Goal: Information Seeking & Learning: Check status

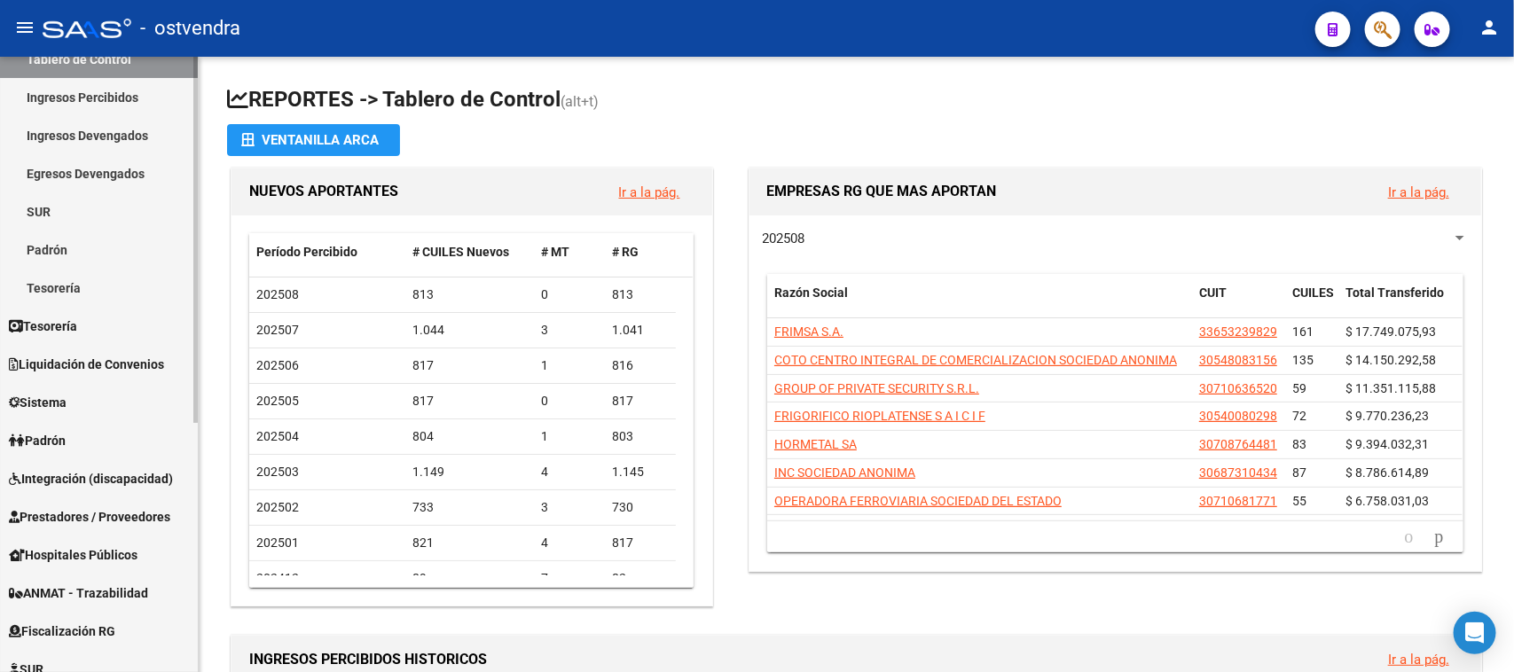
scroll to position [222, 0]
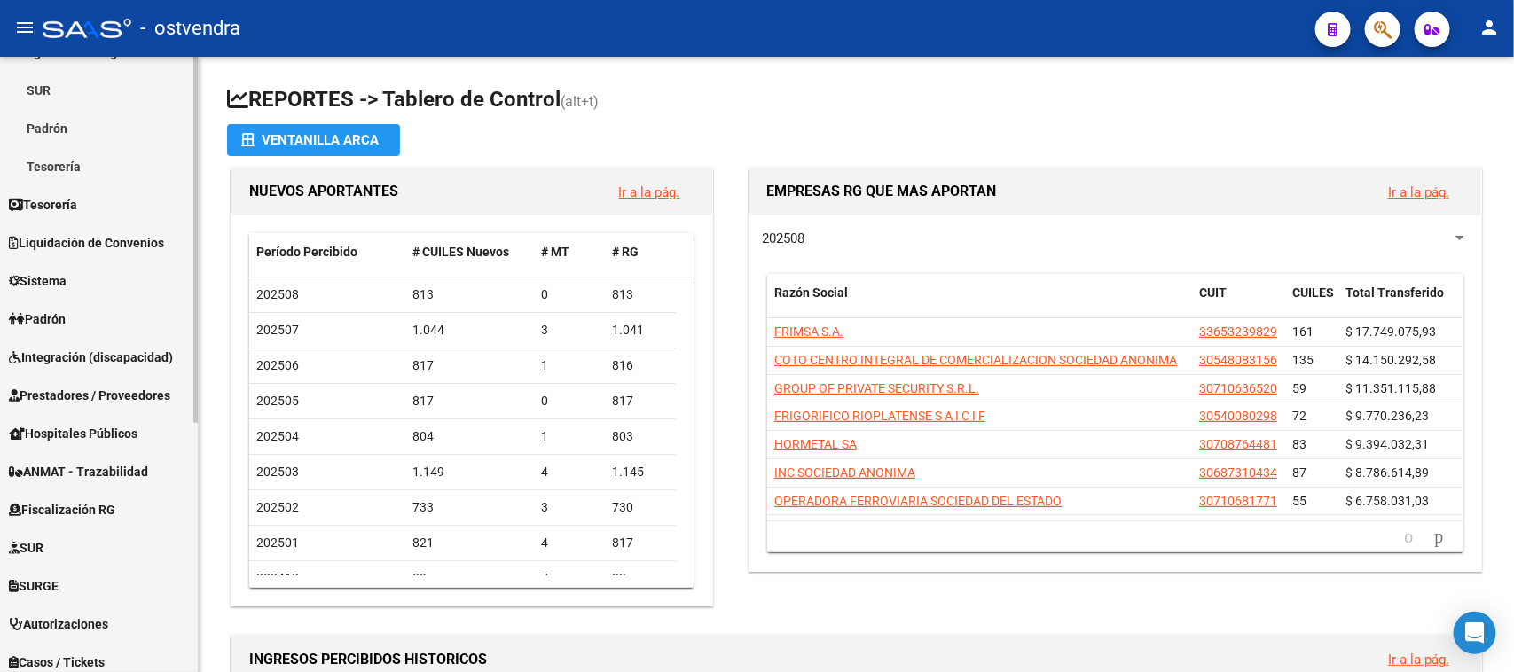
click at [135, 400] on span "Prestadores / Proveedores" at bounding box center [89, 396] width 161 height 20
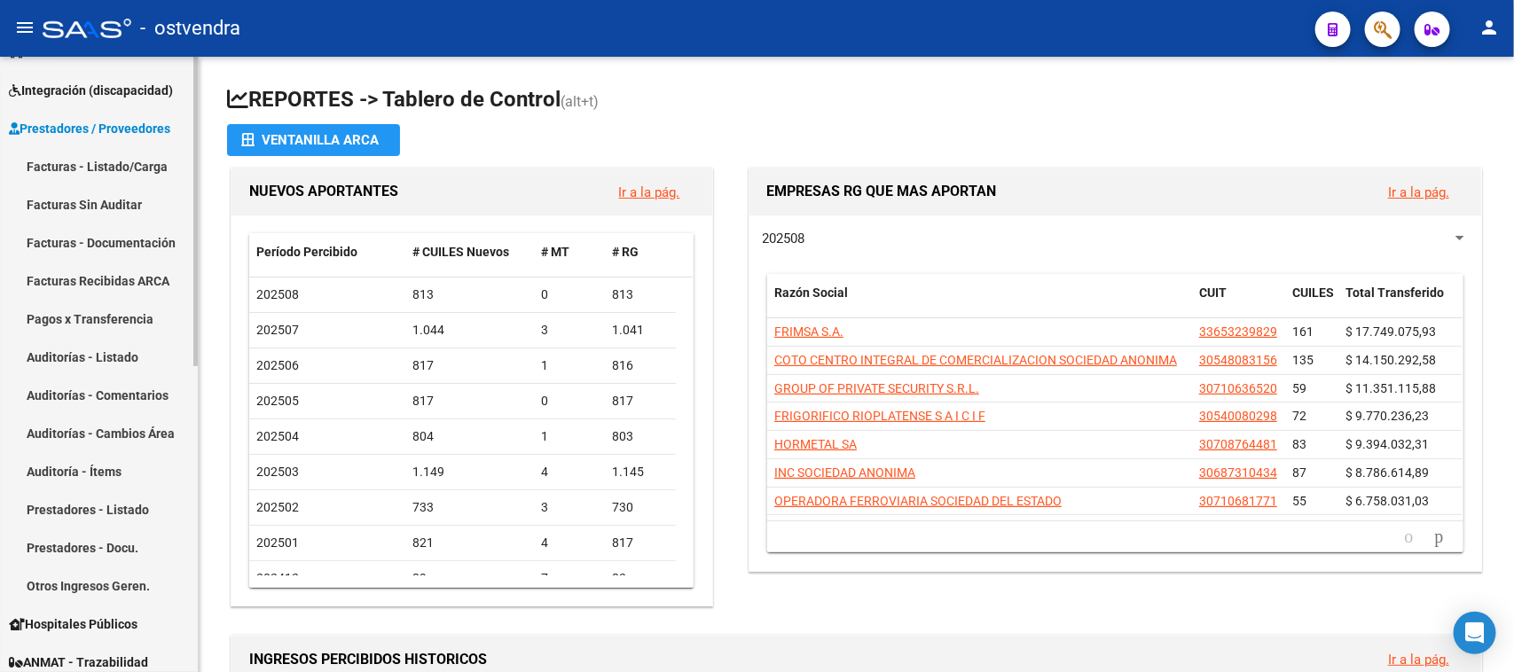
click at [121, 350] on link "Auditorías - Listado" at bounding box center [99, 357] width 198 height 38
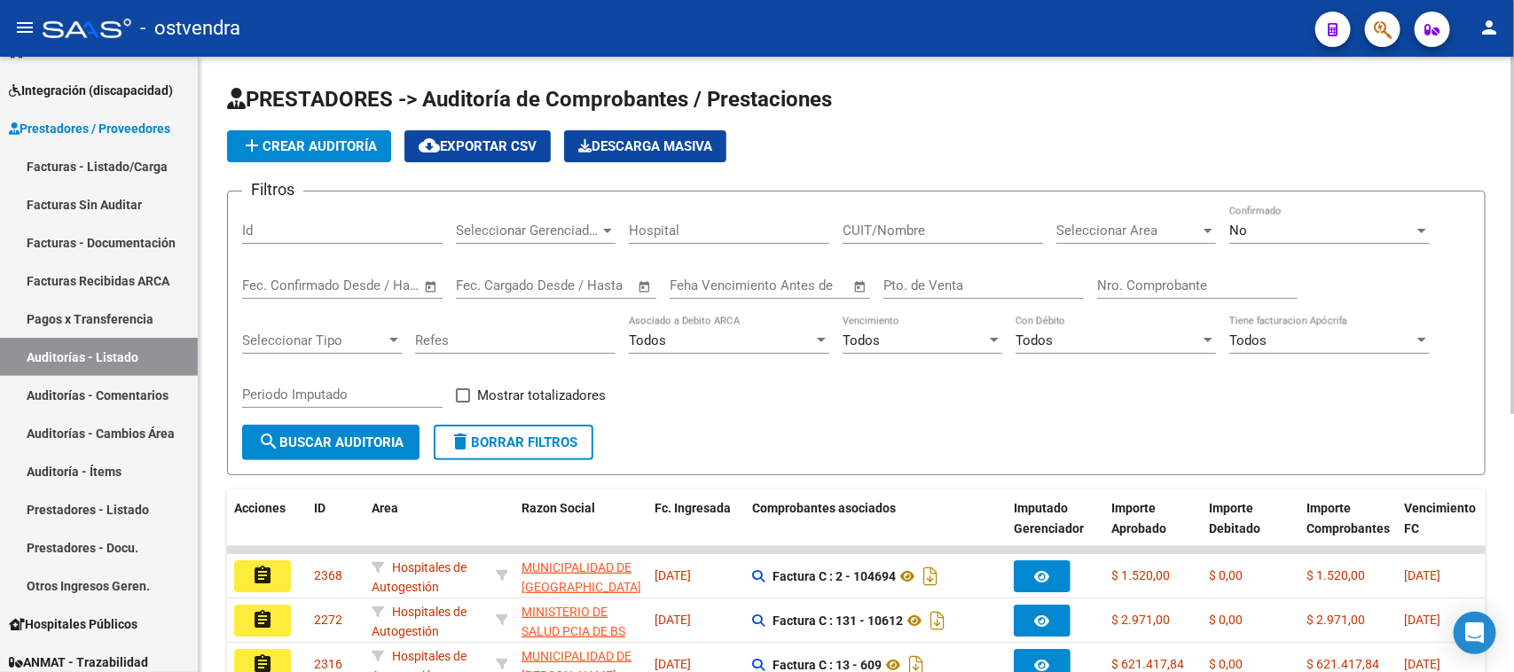
click at [950, 279] on input "Pto. de Venta" at bounding box center [983, 286] width 200 height 16
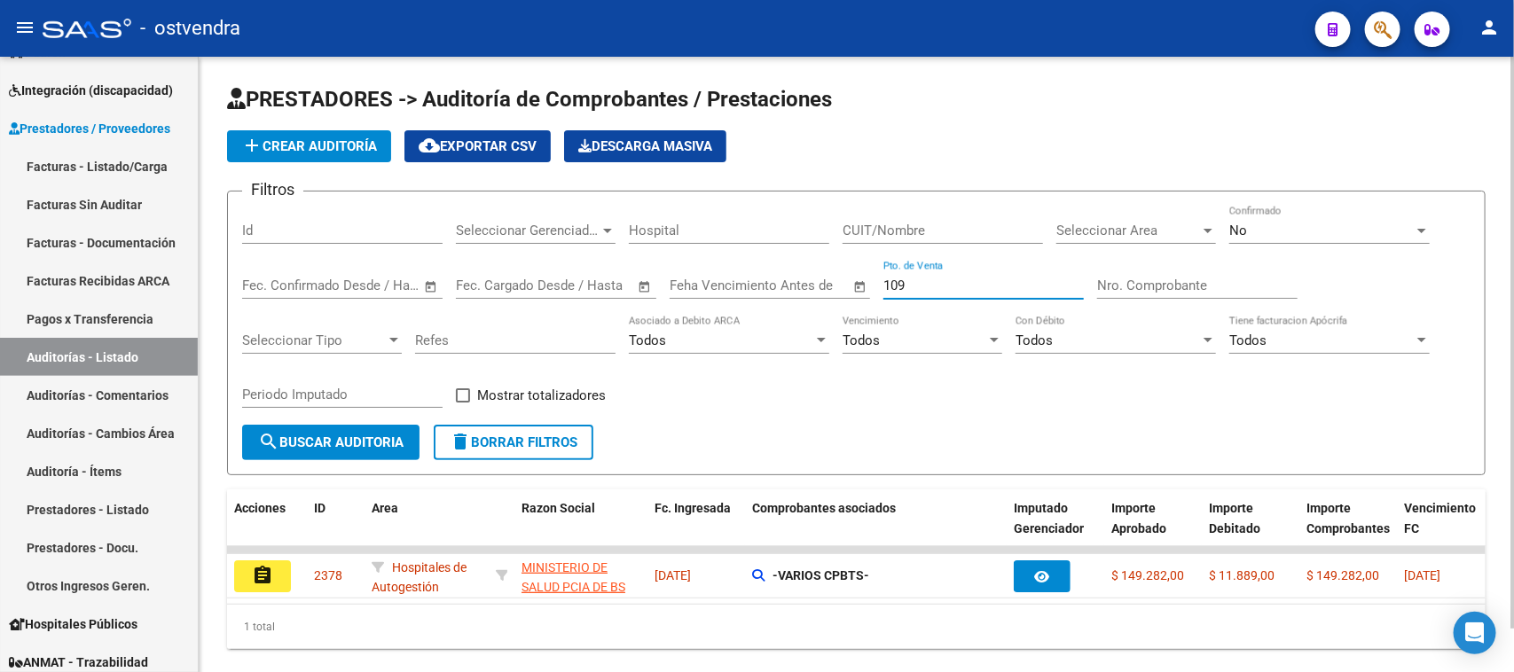
type input "109"
click at [1302, 232] on div "No" at bounding box center [1321, 231] width 184 height 16
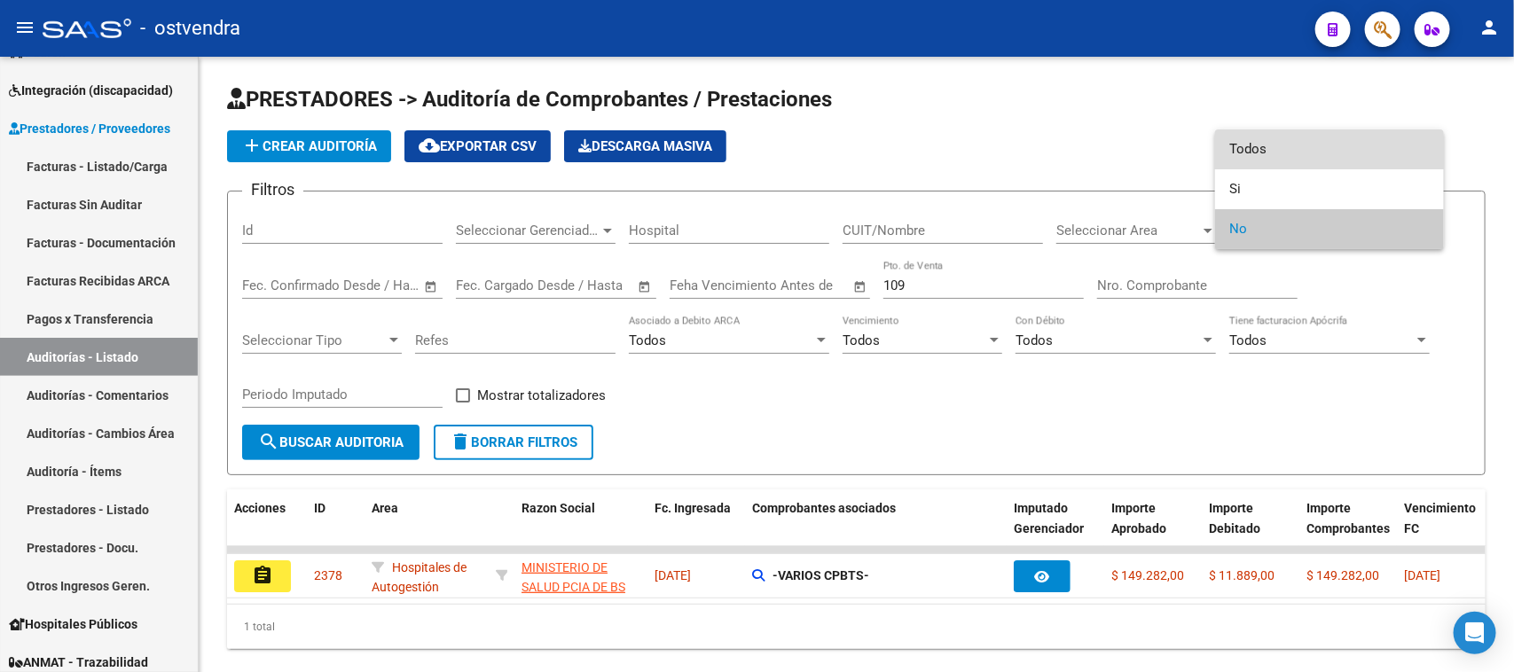
click at [1292, 155] on span "Todos" at bounding box center [1329, 149] width 200 height 40
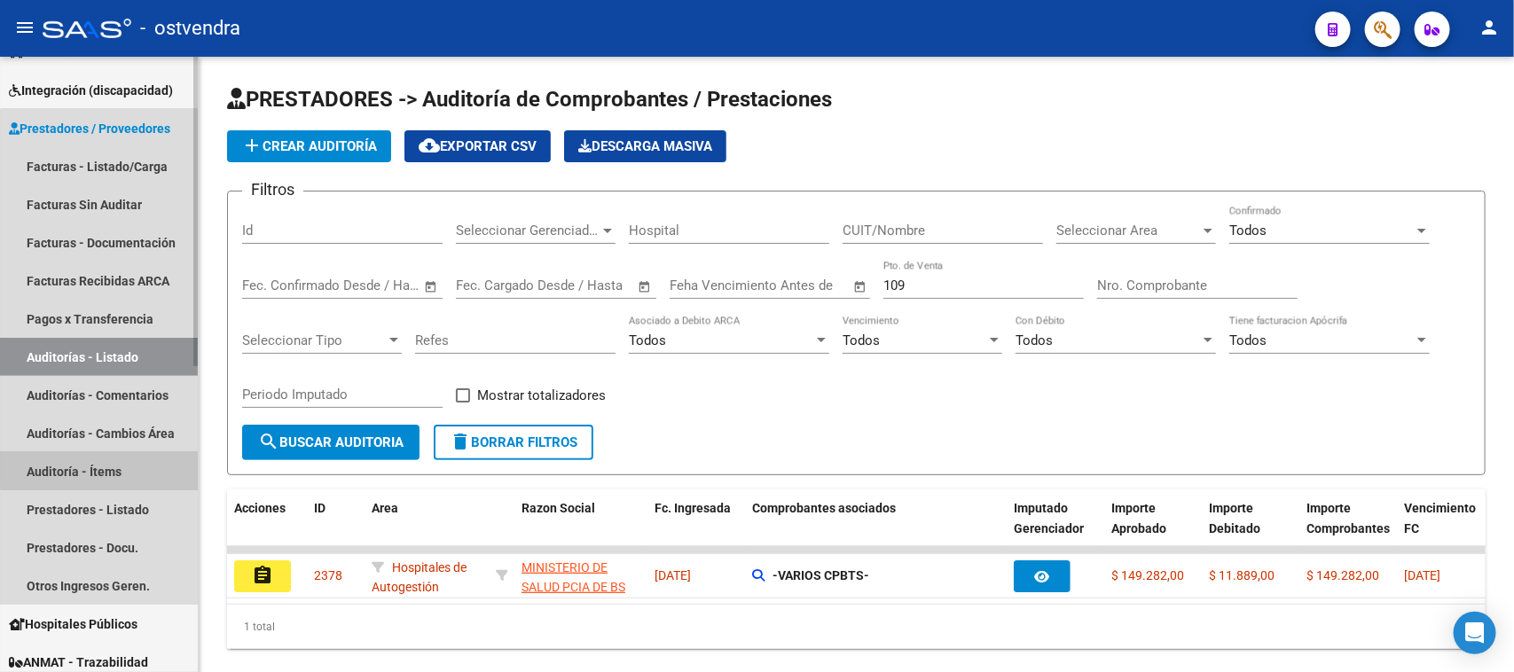
click at [114, 468] on link "Auditoría - Ítems" at bounding box center [99, 471] width 198 height 38
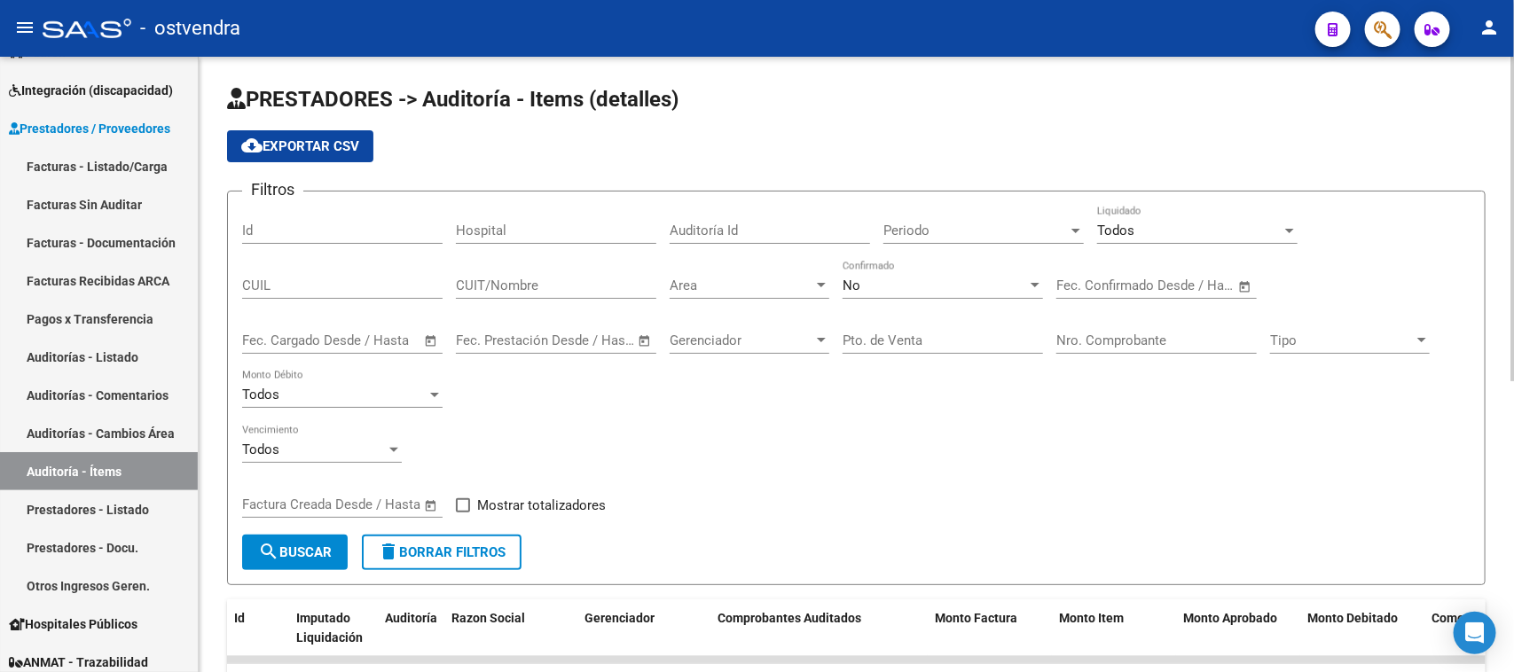
click at [894, 279] on div "No" at bounding box center [935, 286] width 184 height 16
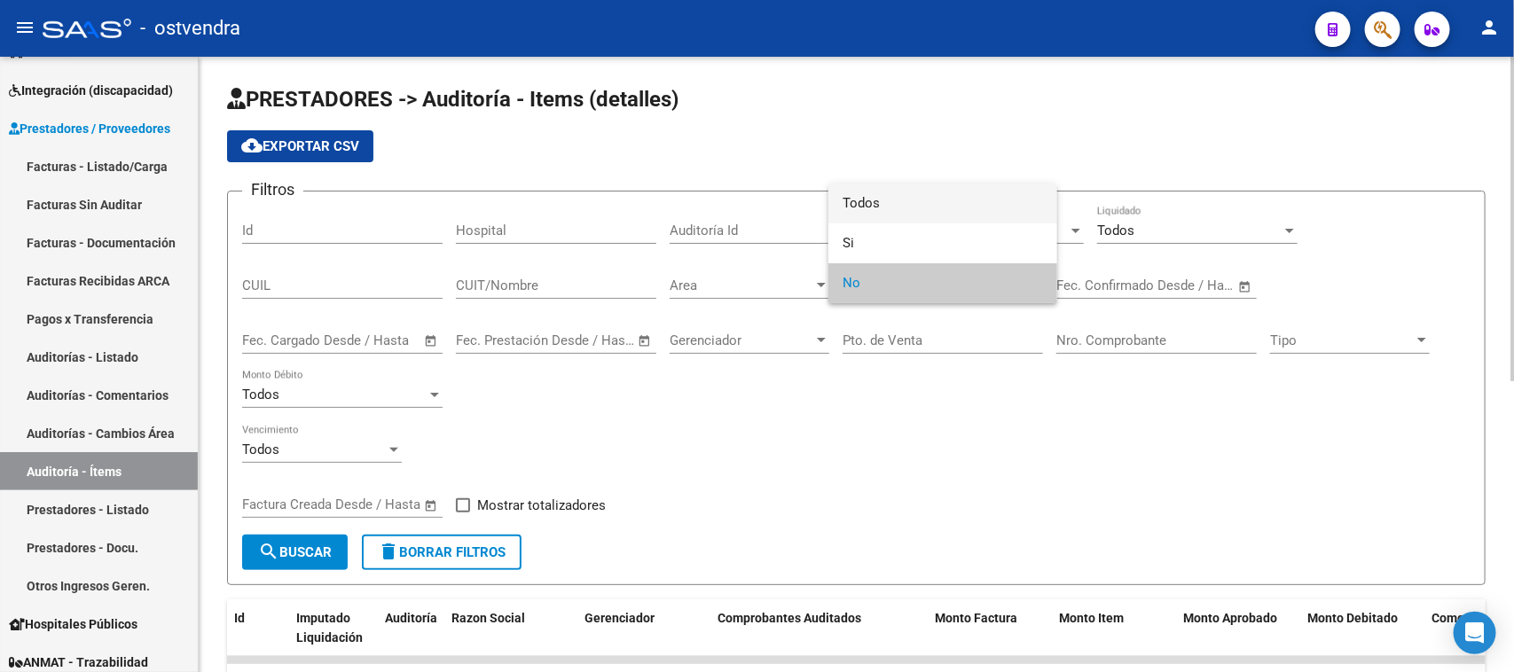
click at [913, 201] on span "Todos" at bounding box center [943, 204] width 200 height 40
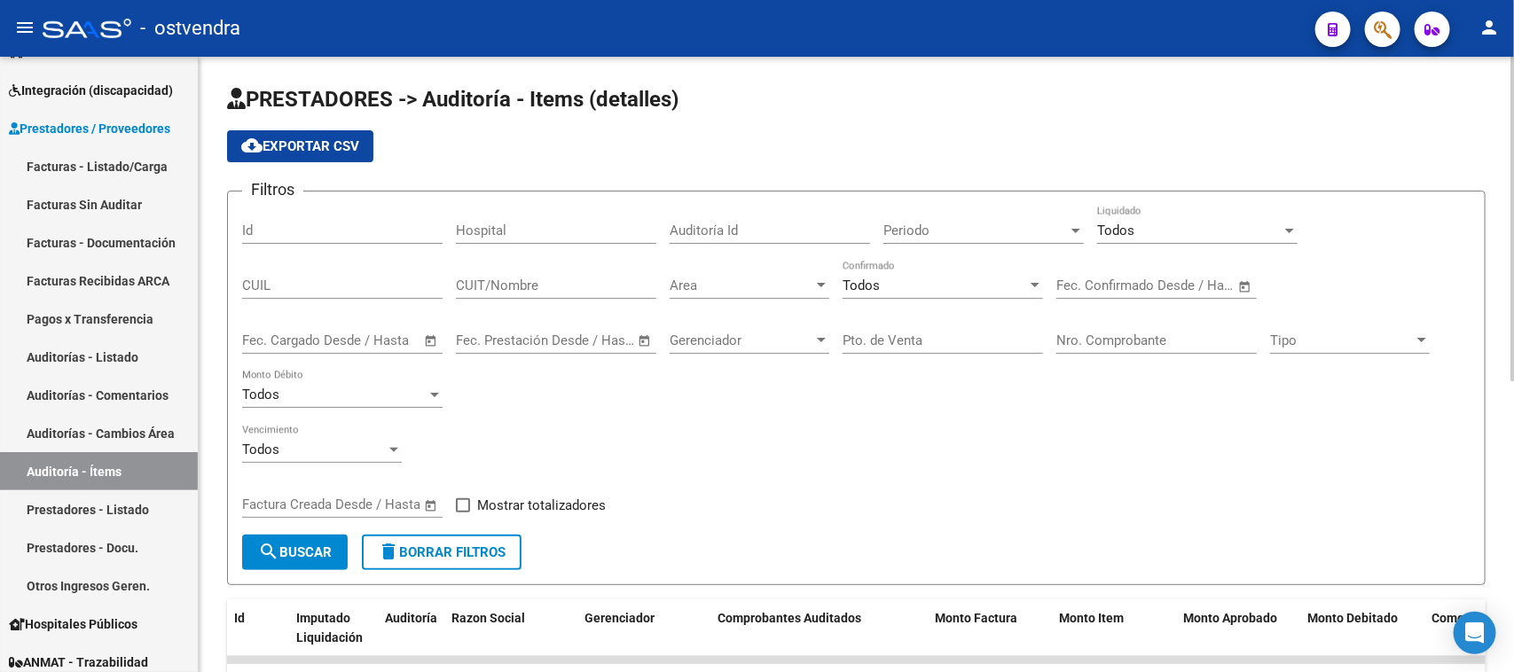
click at [1168, 238] on div "Todos Liquidado" at bounding box center [1197, 225] width 200 height 38
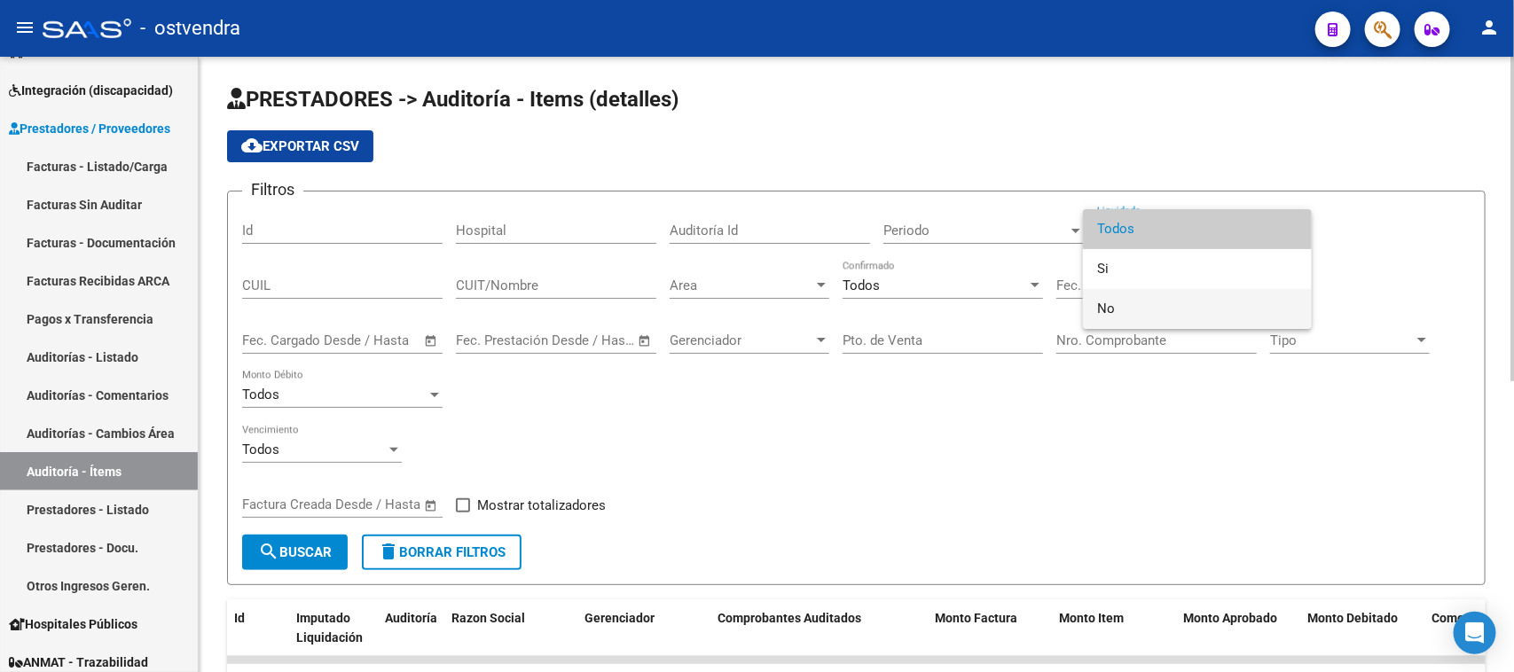
click at [1122, 302] on span "No" at bounding box center [1197, 309] width 200 height 40
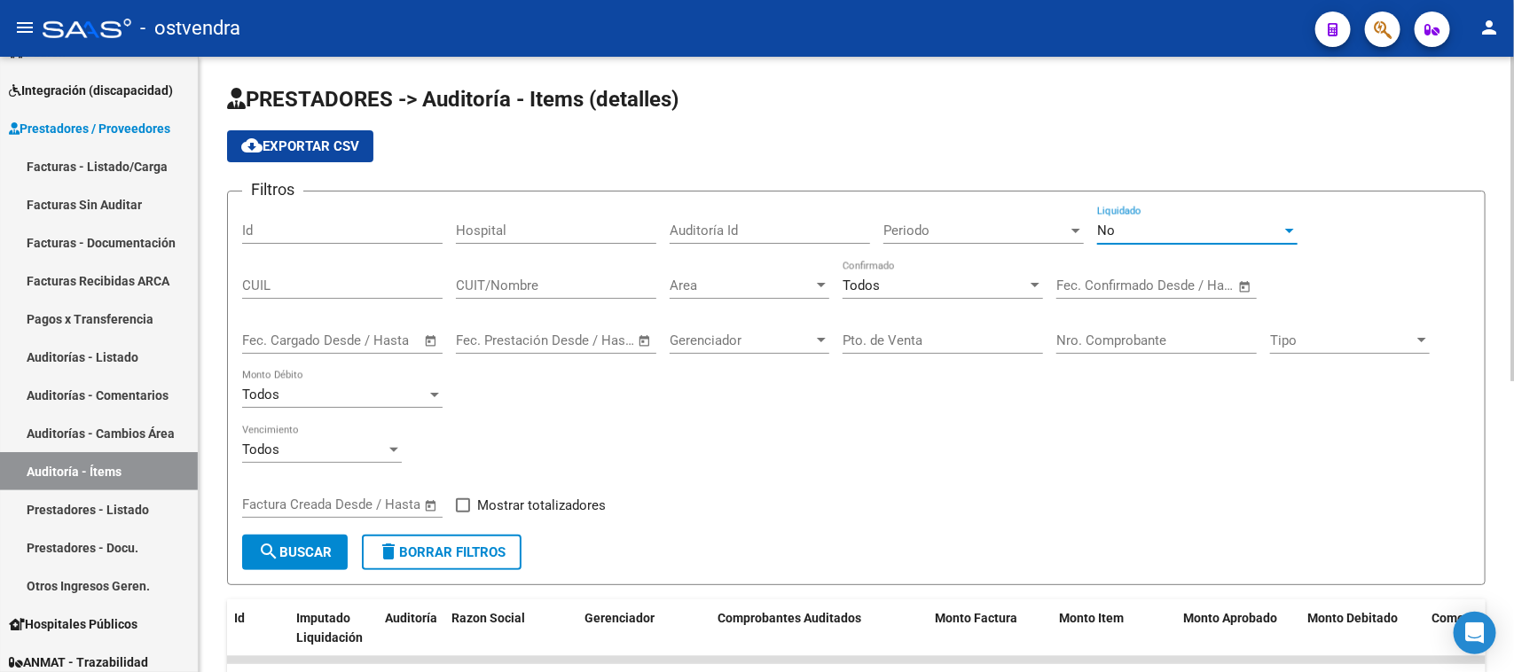
click at [764, 294] on div "Area Area" at bounding box center [750, 280] width 160 height 38
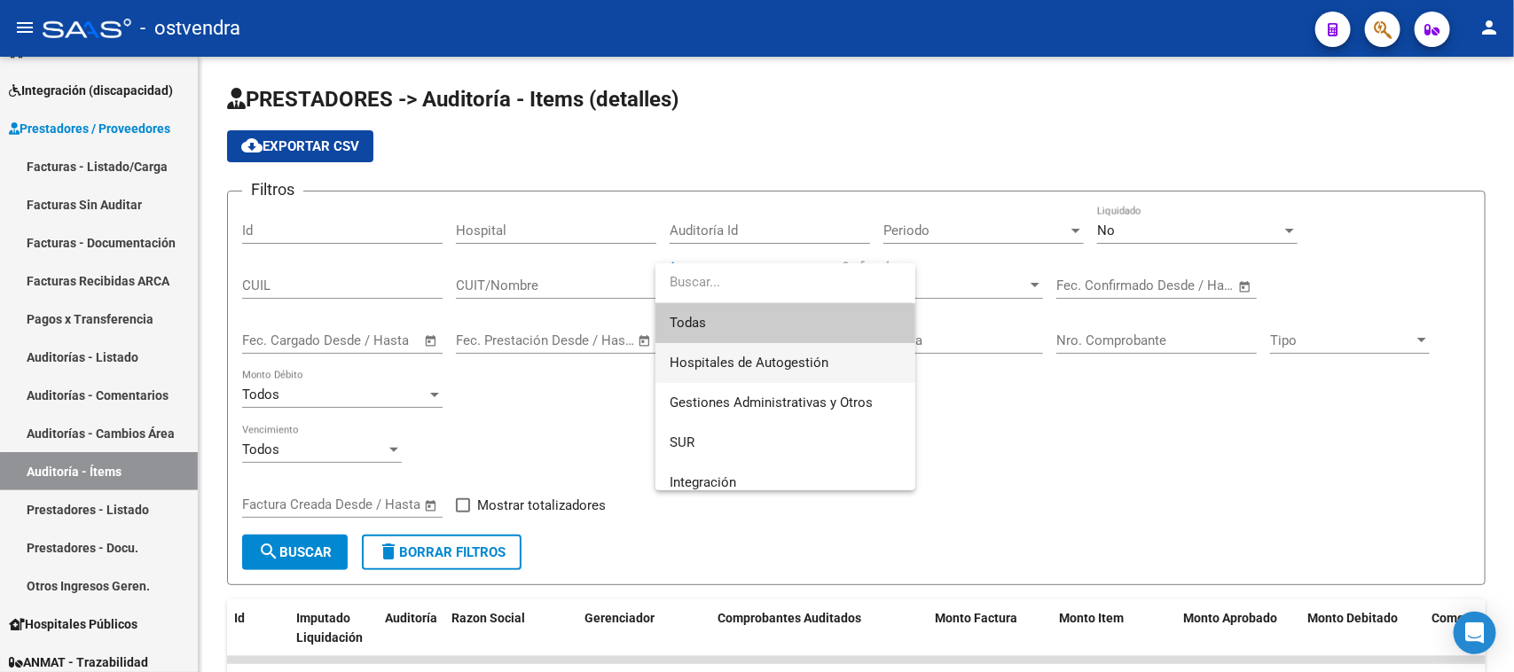
click at [791, 352] on span "Hospitales de Autogestión" at bounding box center [785, 363] width 231 height 40
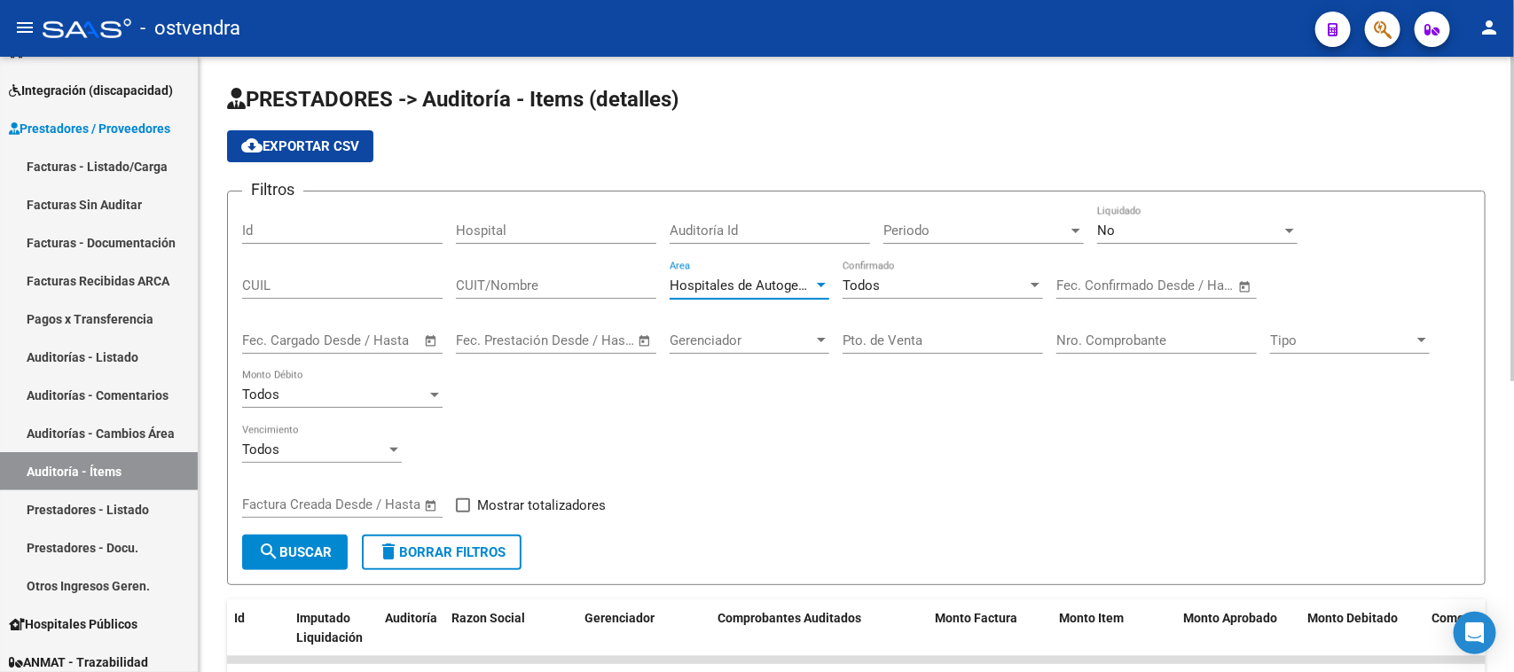
click at [900, 337] on input "Pto. de Venta" at bounding box center [943, 341] width 200 height 16
type input "109"
click at [548, 507] on span "Mostrar totalizadores" at bounding box center [541, 505] width 129 height 21
click at [463, 513] on input "Mostrar totalizadores" at bounding box center [462, 513] width 1 height 1
checkbox input "true"
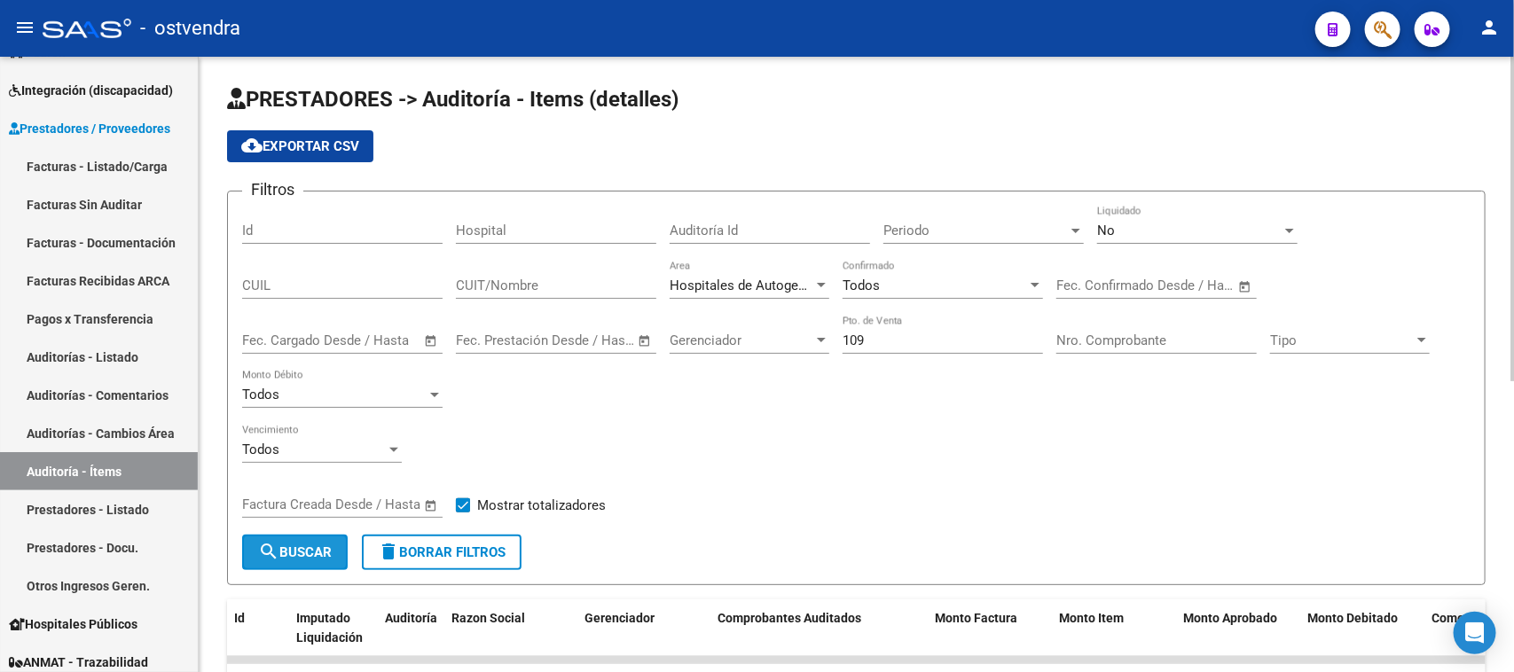
click at [293, 560] on button "search Buscar" at bounding box center [295, 552] width 106 height 35
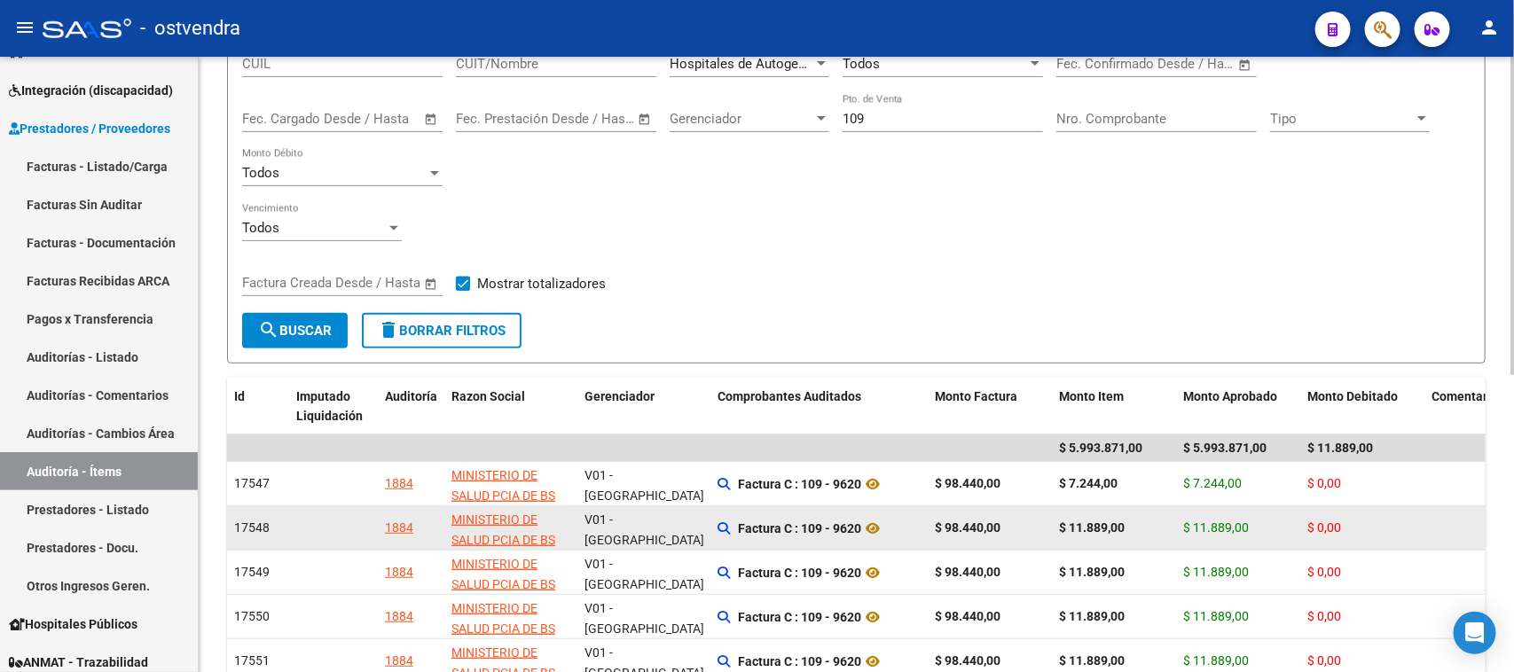
scroll to position [333, 0]
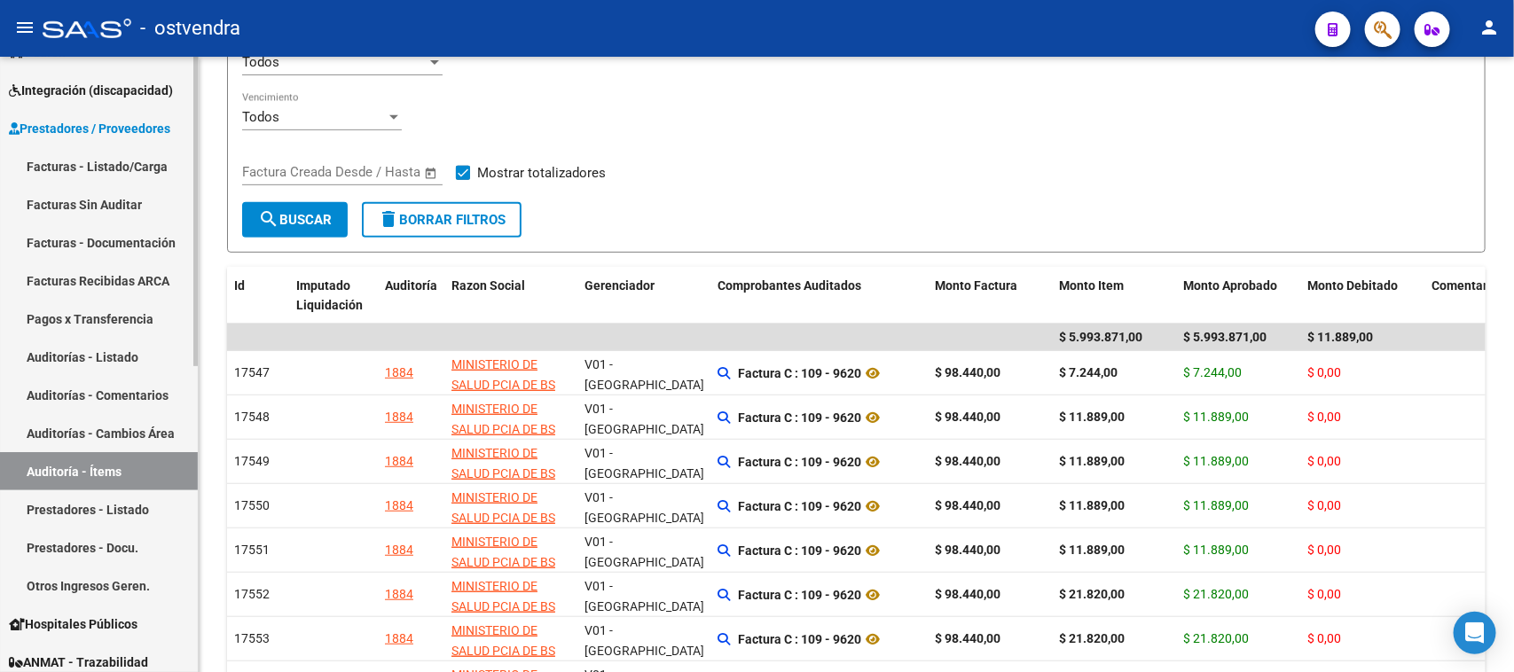
click at [153, 281] on link "Facturas Recibidas ARCA" at bounding box center [99, 281] width 198 height 38
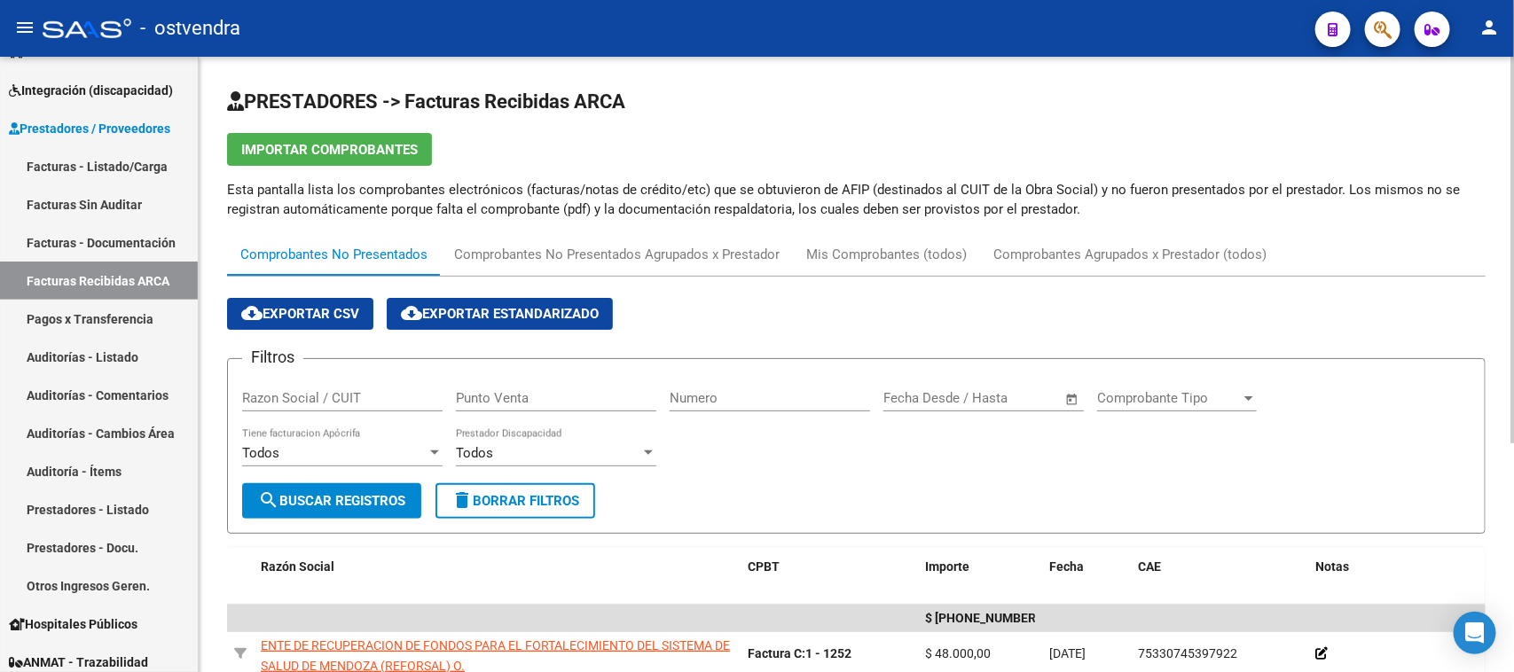
click at [506, 390] on input "Punto Venta" at bounding box center [556, 398] width 200 height 16
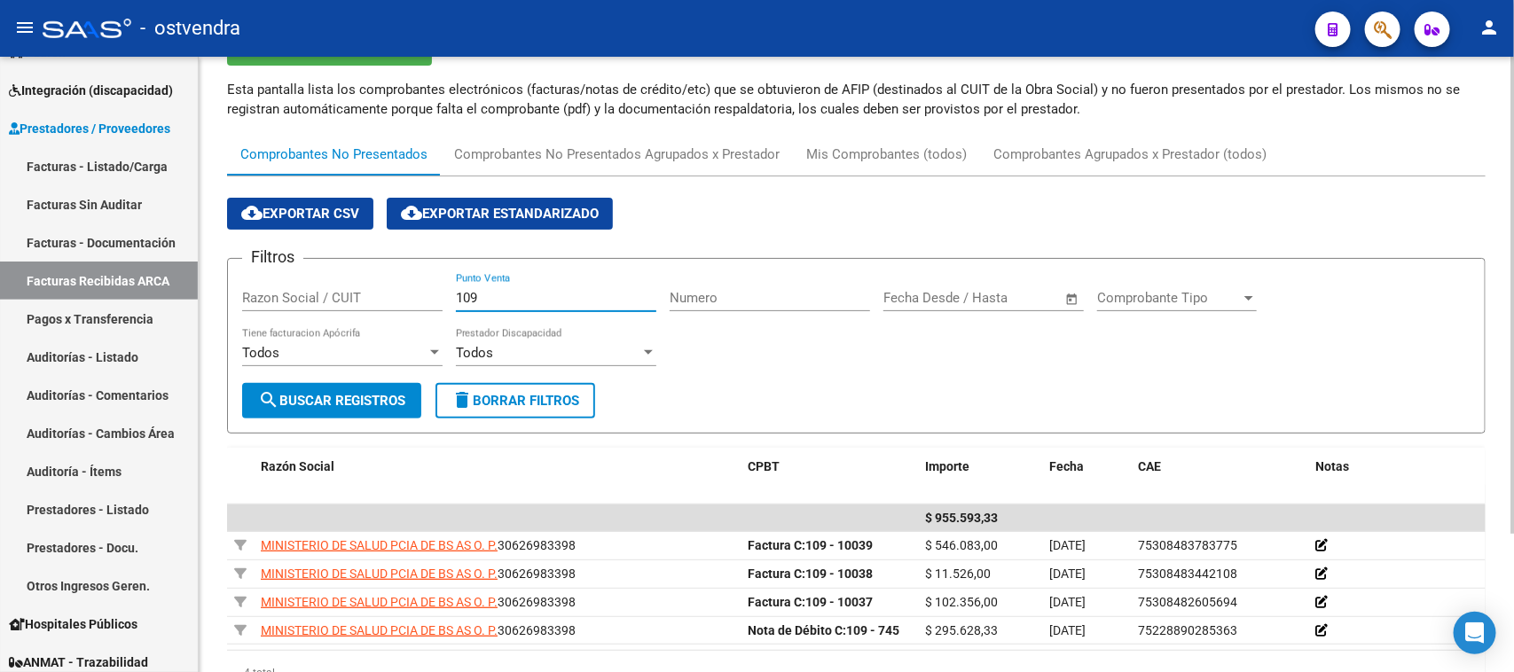
scroll to position [68, 0]
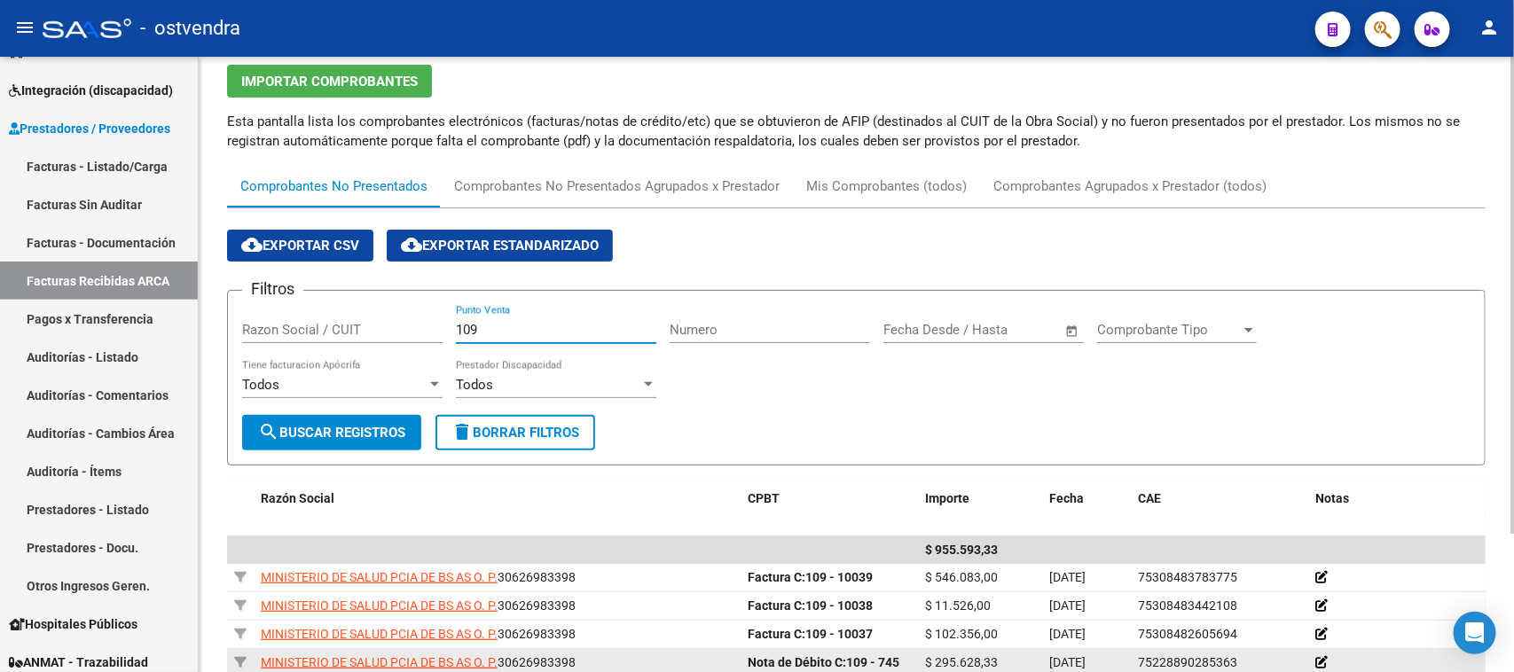
type input "109"
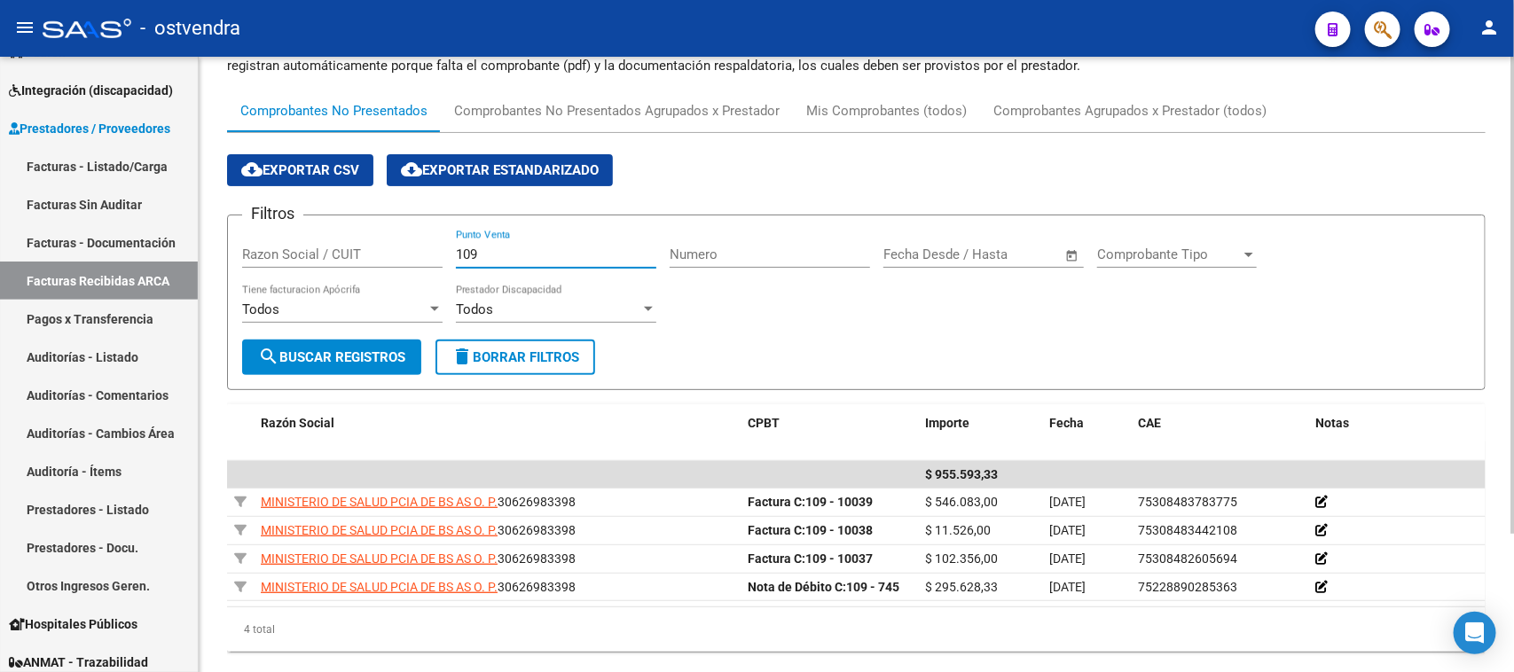
scroll to position [179, 0]
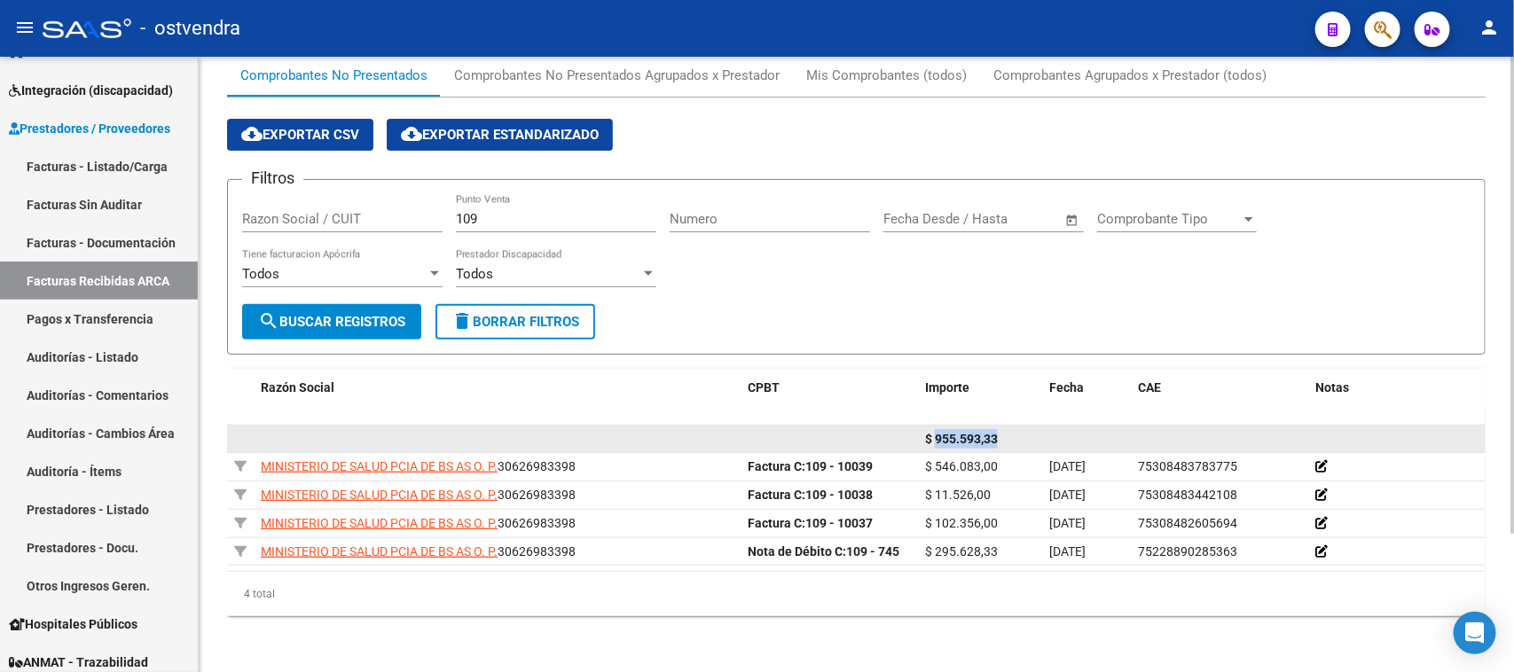
drag, startPoint x: 934, startPoint y: 432, endPoint x: 999, endPoint y: 432, distance: 64.7
click at [999, 432] on div "$ 955.593,33" at bounding box center [980, 439] width 110 height 20
copy span "955.593,33"
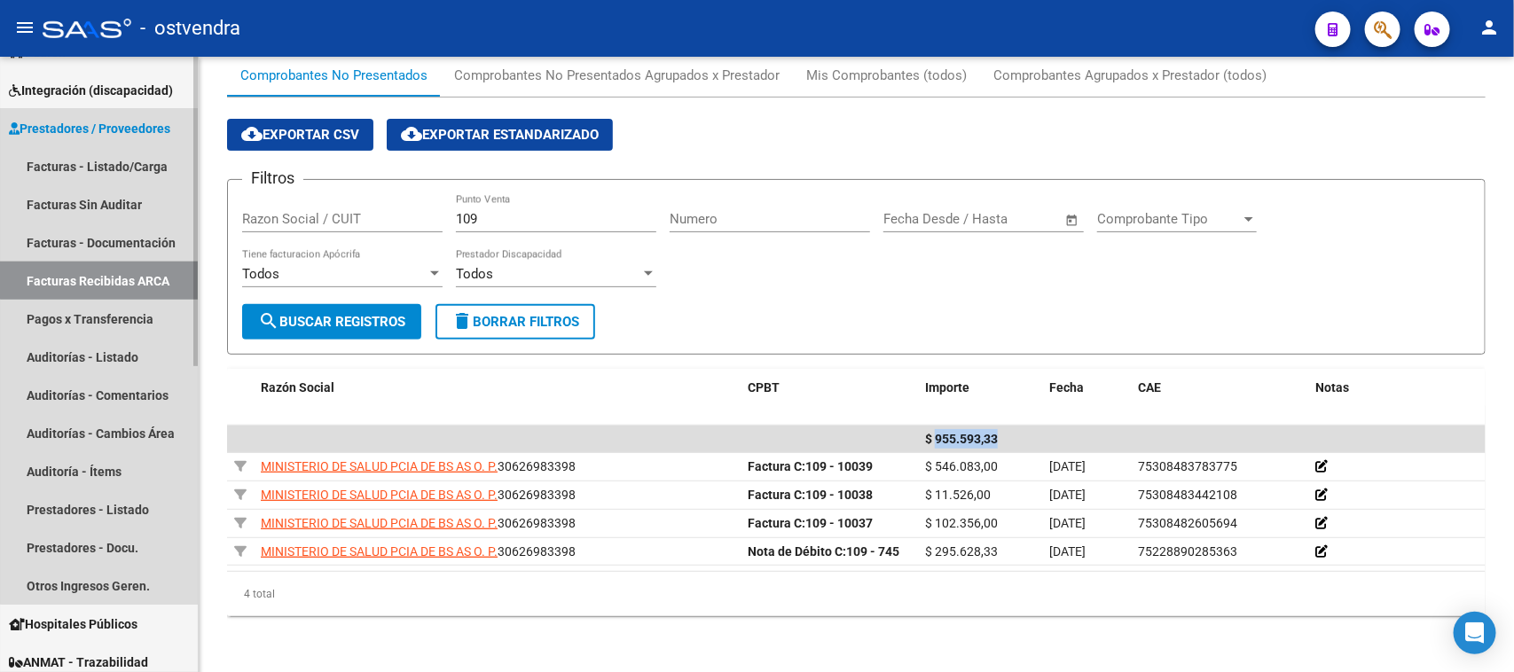
click at [146, 275] on link "Facturas Recibidas ARCA" at bounding box center [99, 281] width 198 height 38
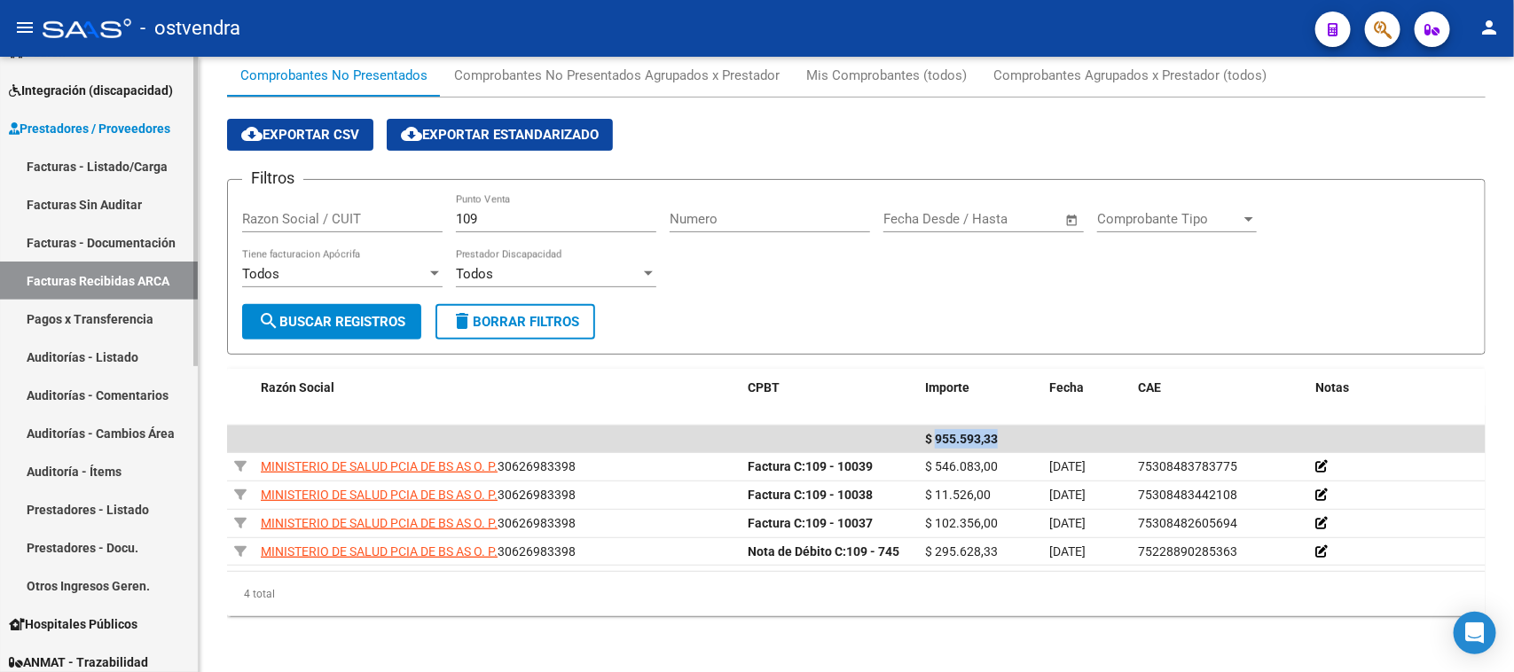
click at [118, 466] on link "Auditoría - Ítems" at bounding box center [99, 471] width 198 height 38
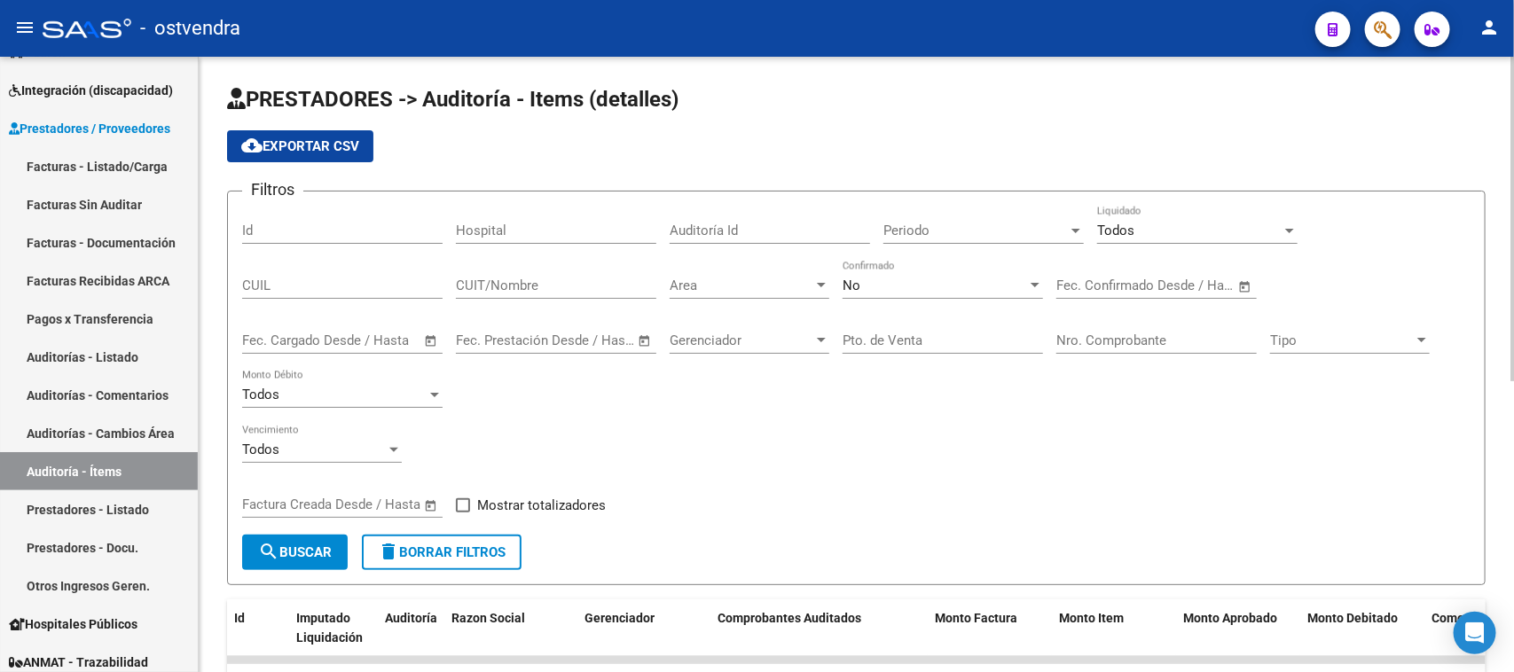
click at [1120, 223] on span "Todos" at bounding box center [1115, 231] width 37 height 16
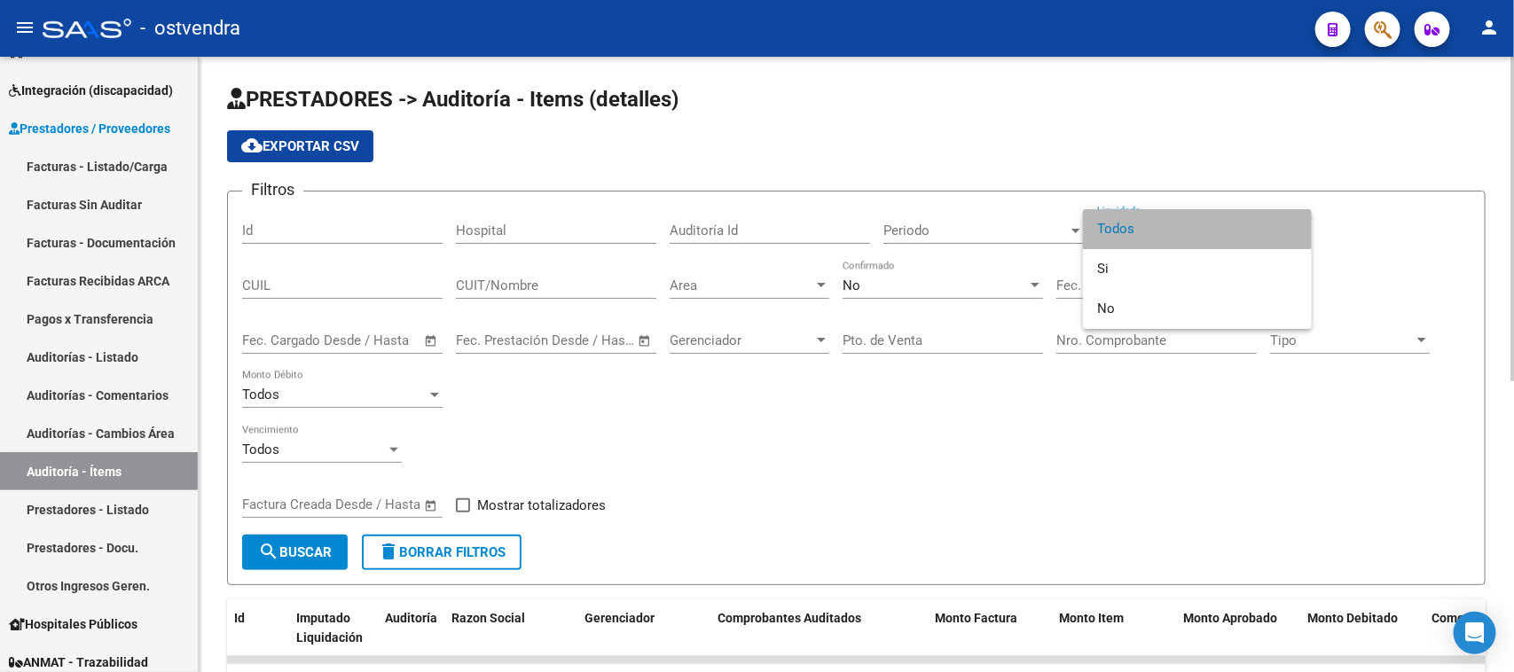
click at [1117, 223] on span "Todos" at bounding box center [1197, 229] width 200 height 40
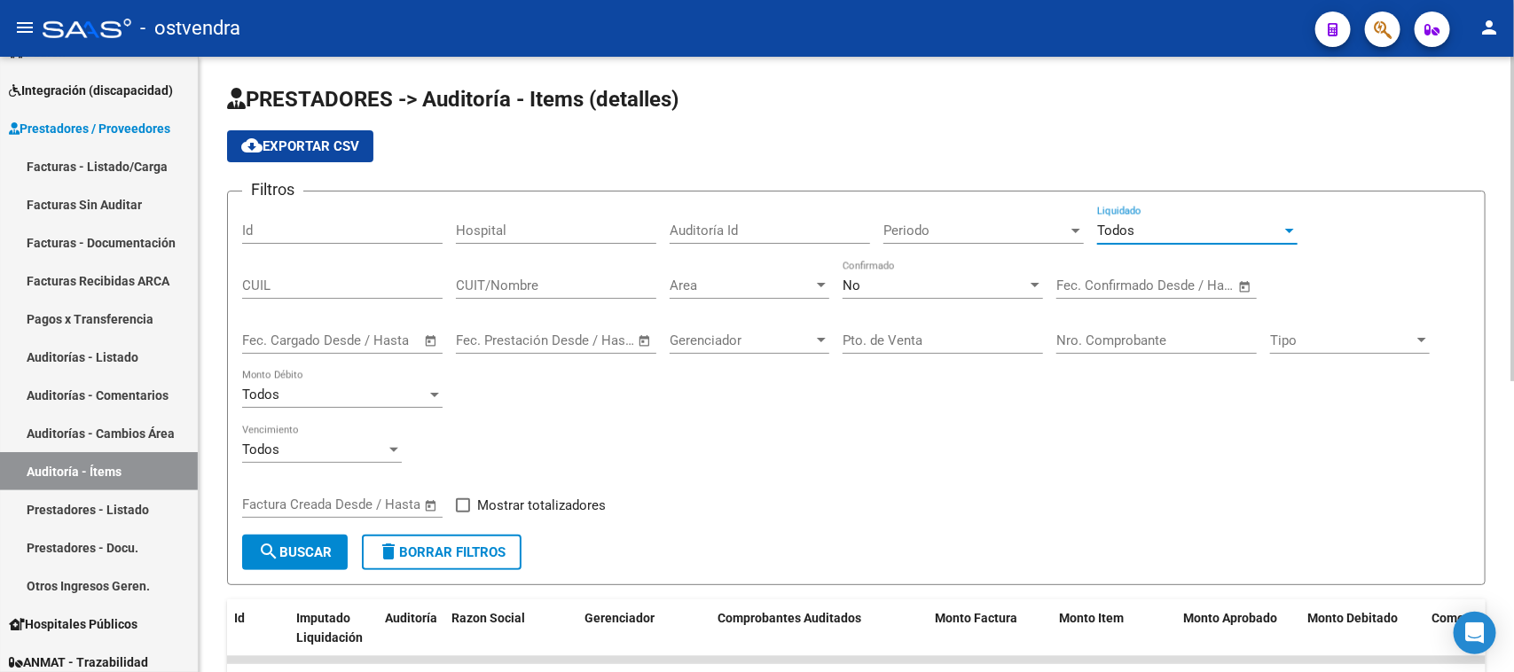
click at [898, 278] on div "No" at bounding box center [935, 286] width 184 height 16
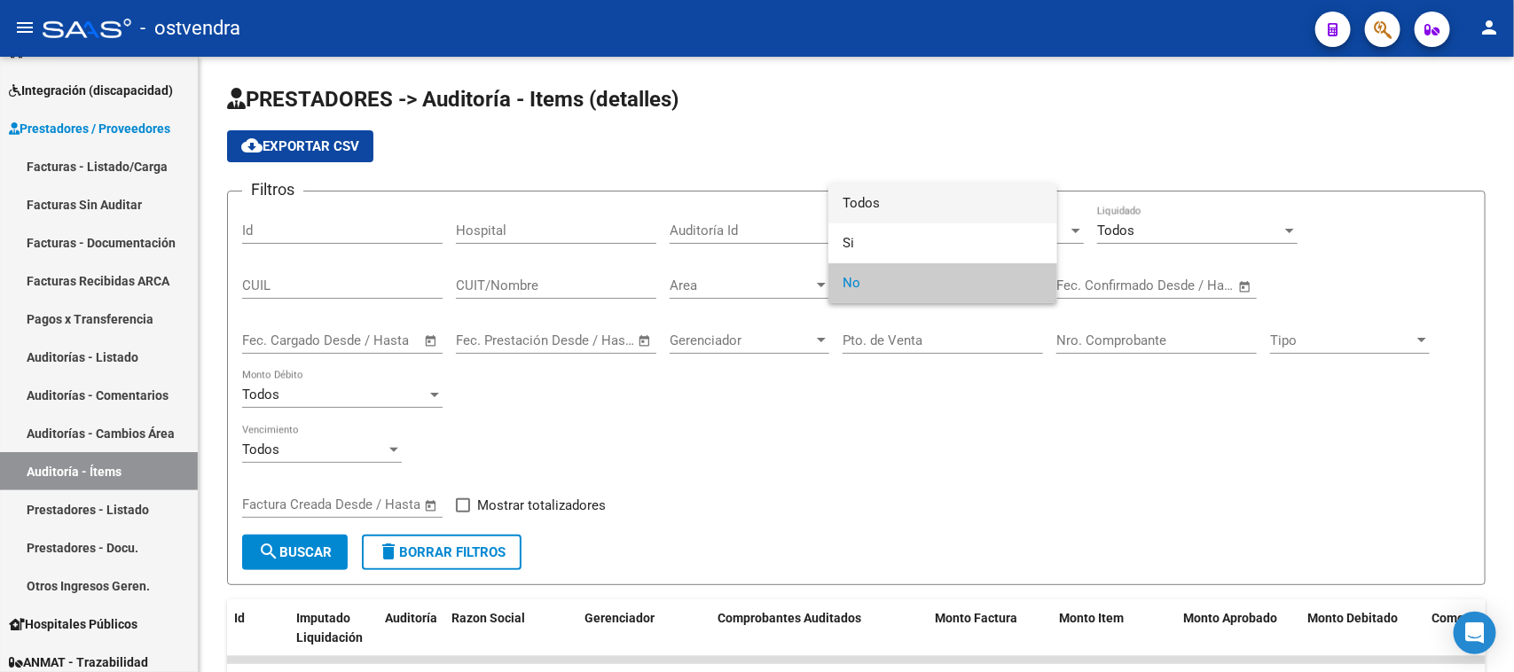
click at [922, 202] on span "Todos" at bounding box center [943, 204] width 200 height 40
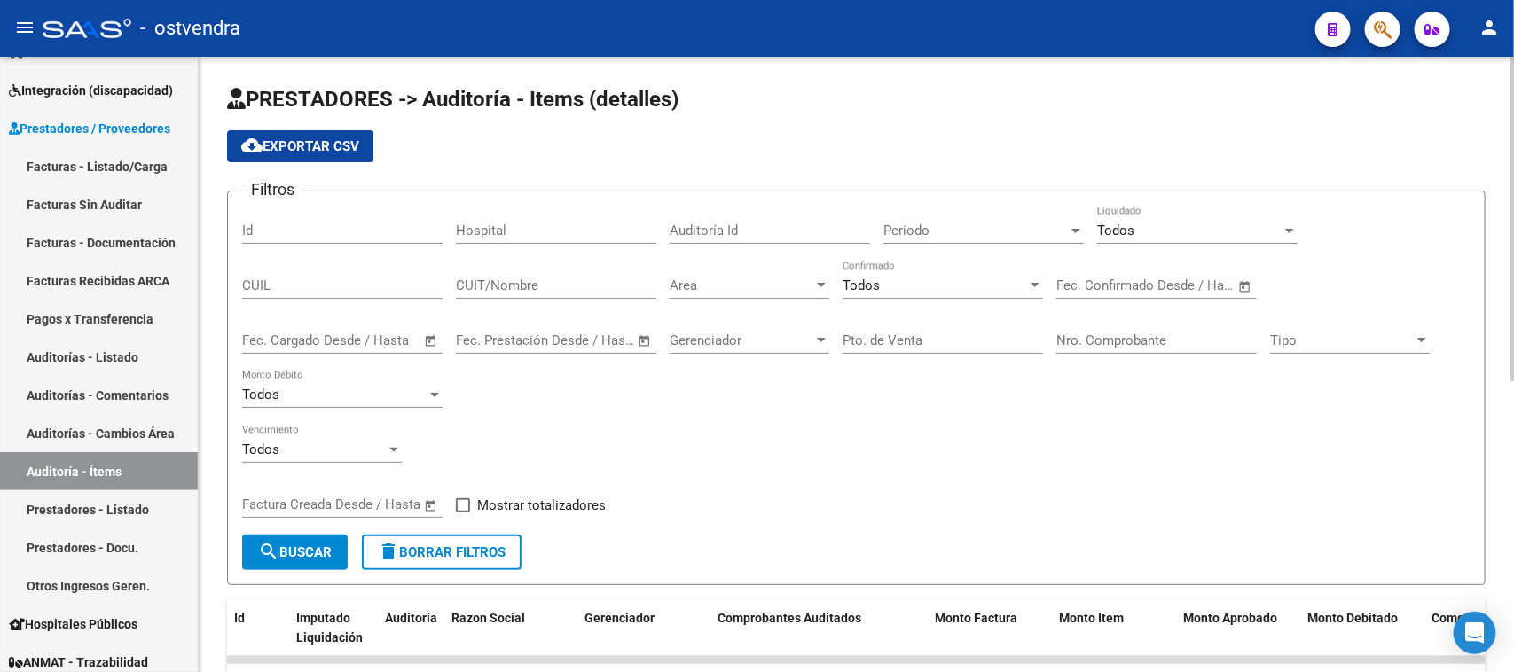
click at [992, 217] on div "Periodo Periodo" at bounding box center [983, 225] width 200 height 38
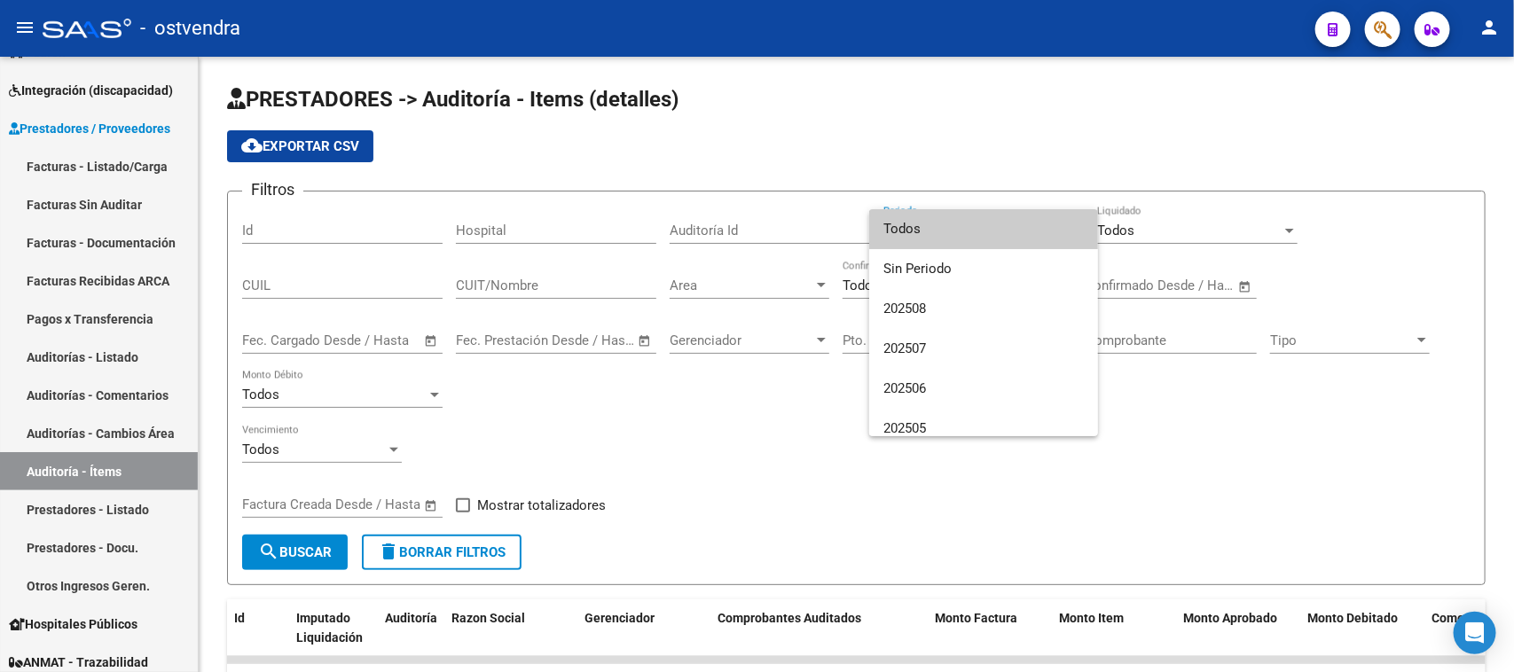
click at [1259, 453] on div at bounding box center [757, 336] width 1514 height 672
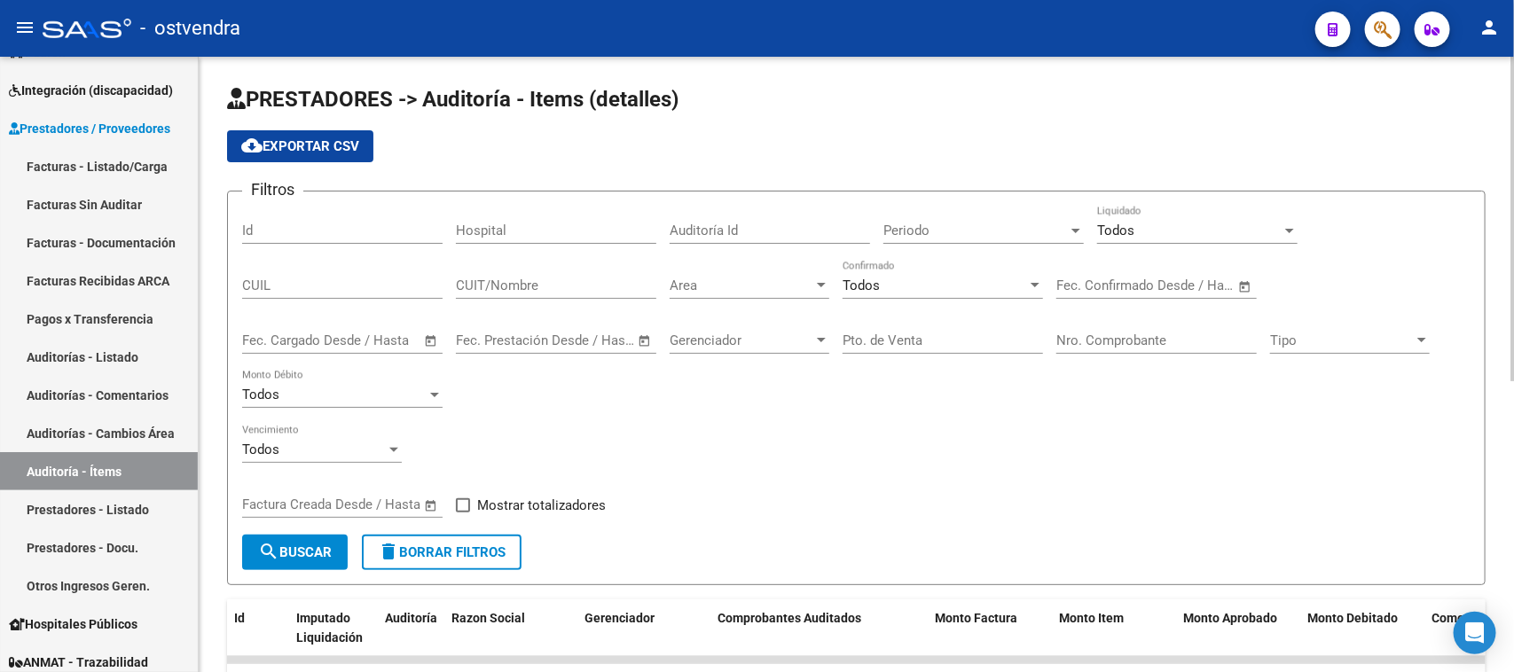
click at [1199, 227] on div "Todos" at bounding box center [1189, 231] width 184 height 16
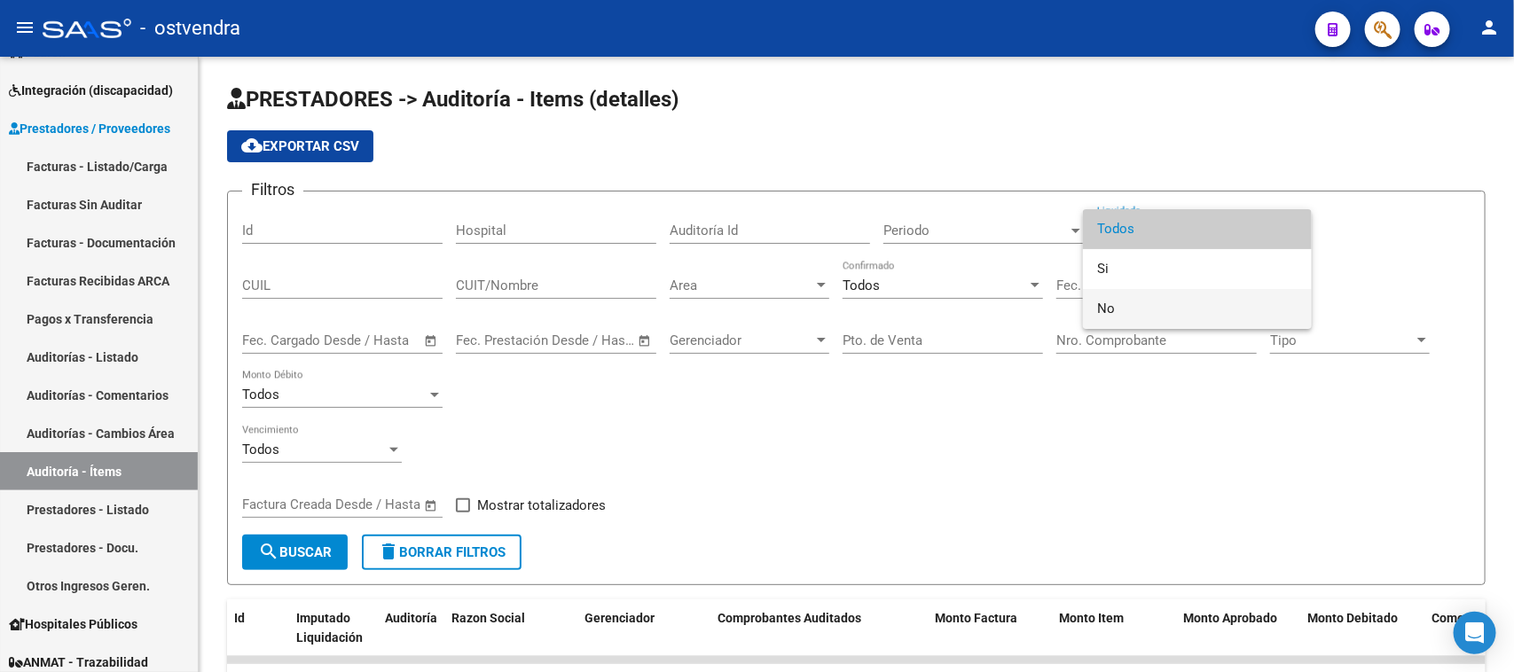
click at [1148, 307] on span "No" at bounding box center [1197, 309] width 200 height 40
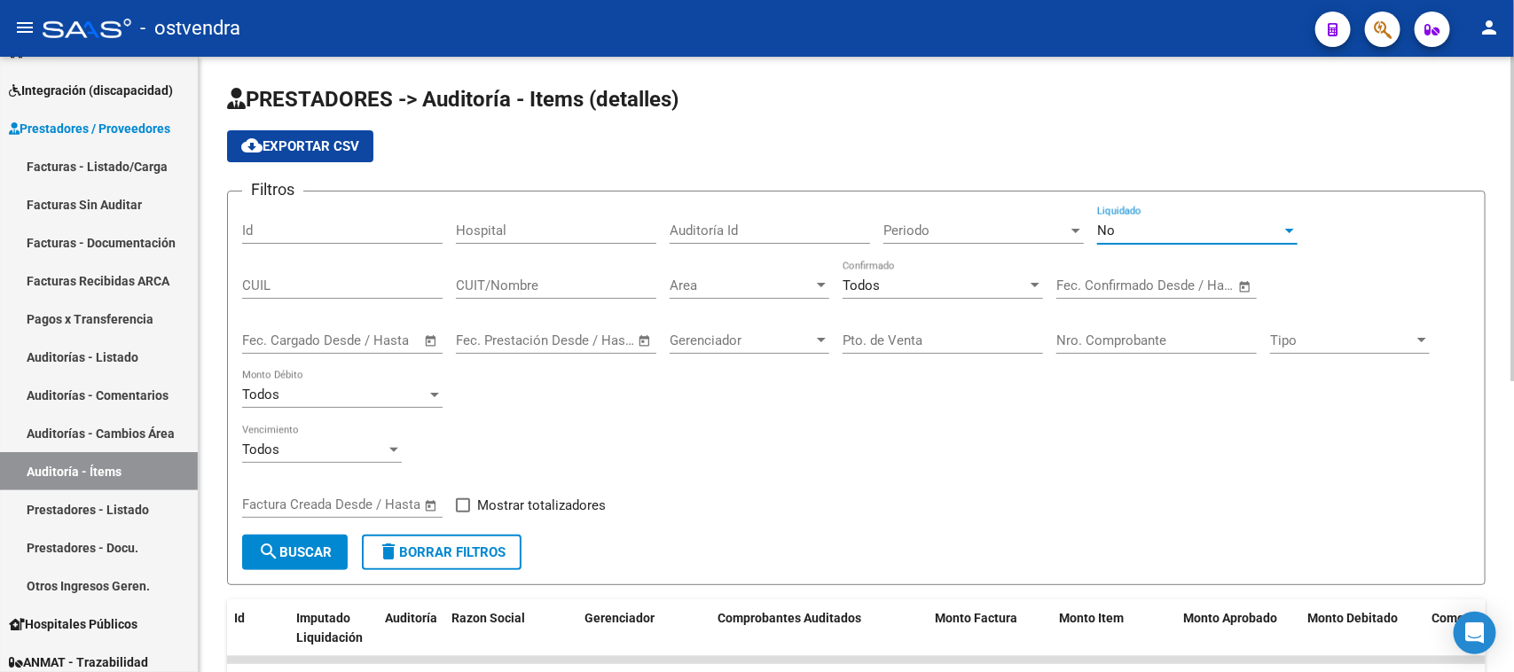
click at [714, 290] on span "Area" at bounding box center [742, 286] width 144 height 16
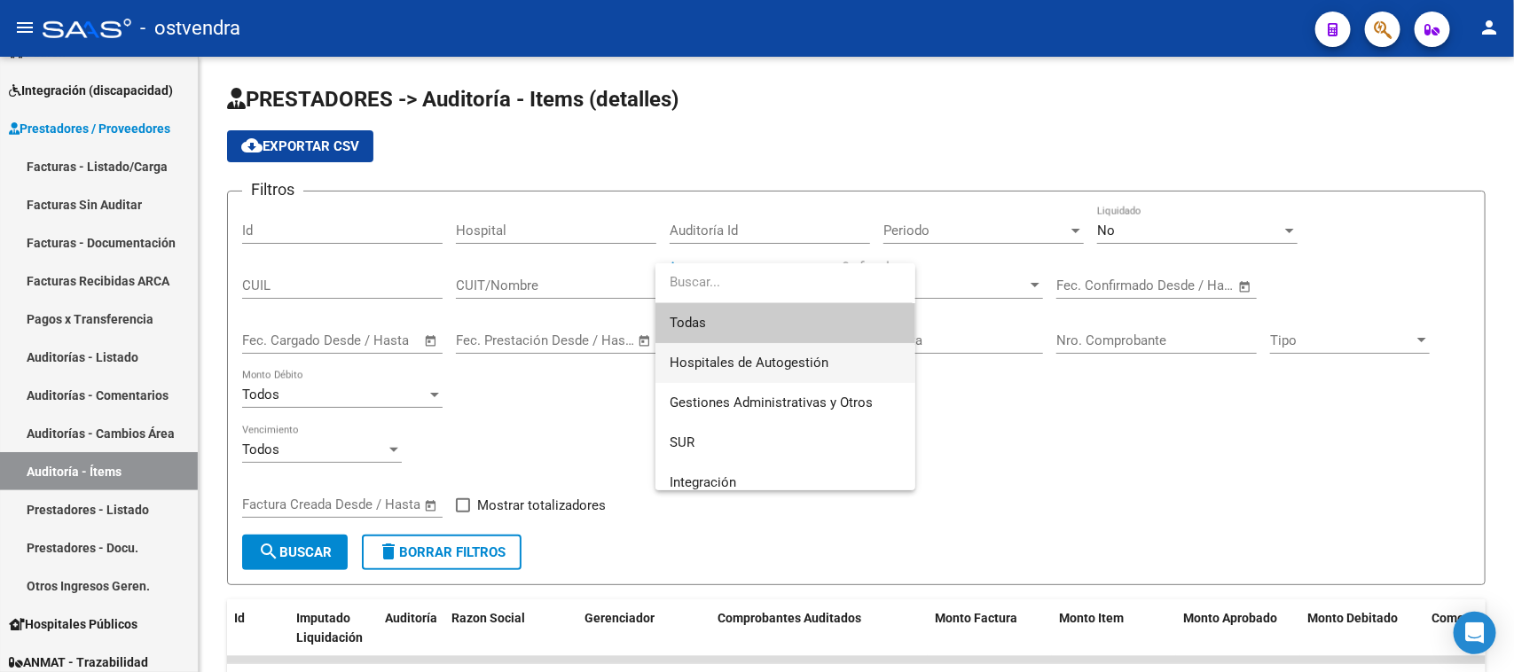
click at [727, 349] on span "Hospitales de Autogestión" at bounding box center [785, 363] width 231 height 40
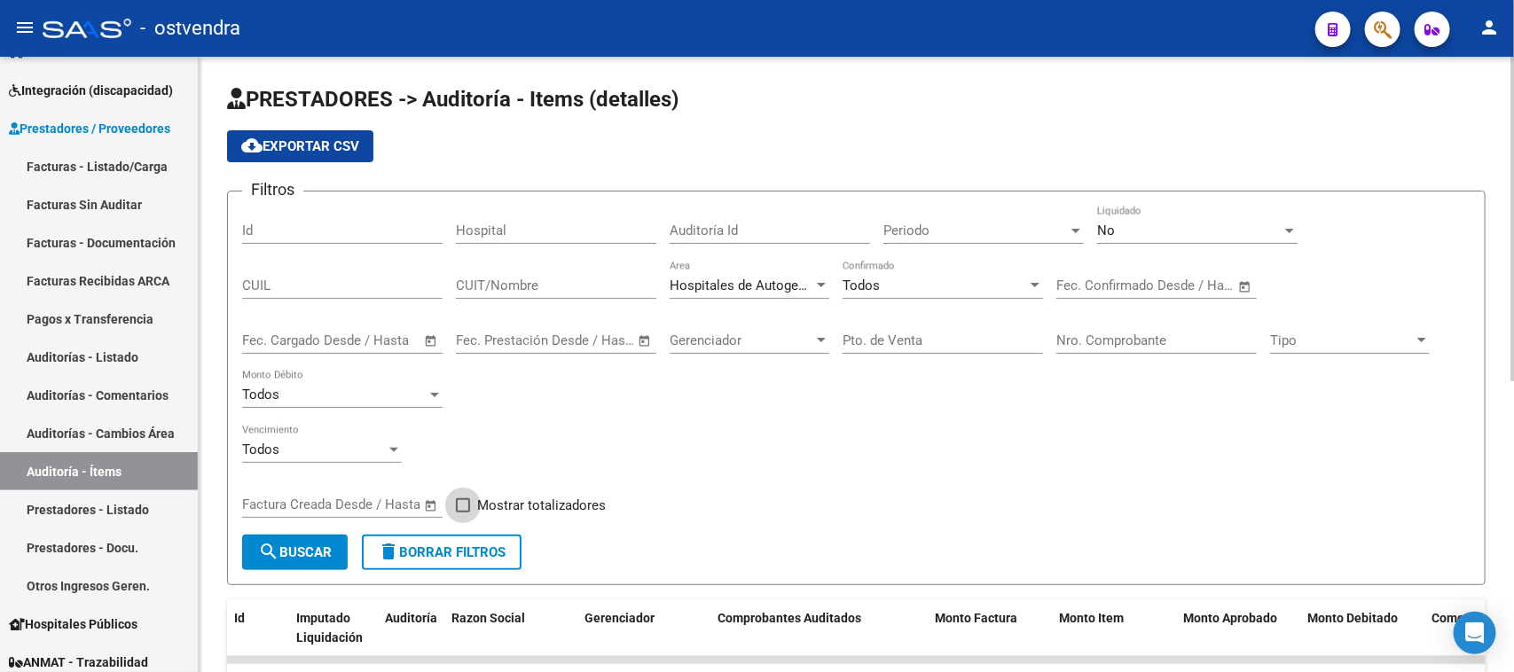
drag, startPoint x: 493, startPoint y: 497, endPoint x: 442, endPoint y: 494, distance: 51.5
click at [490, 497] on span "Mostrar totalizadores" at bounding box center [541, 505] width 129 height 21
click at [463, 513] on input "Mostrar totalizadores" at bounding box center [462, 513] width 1 height 1
checkbox input "true"
click at [299, 545] on span "search Buscar" at bounding box center [295, 553] width 74 height 16
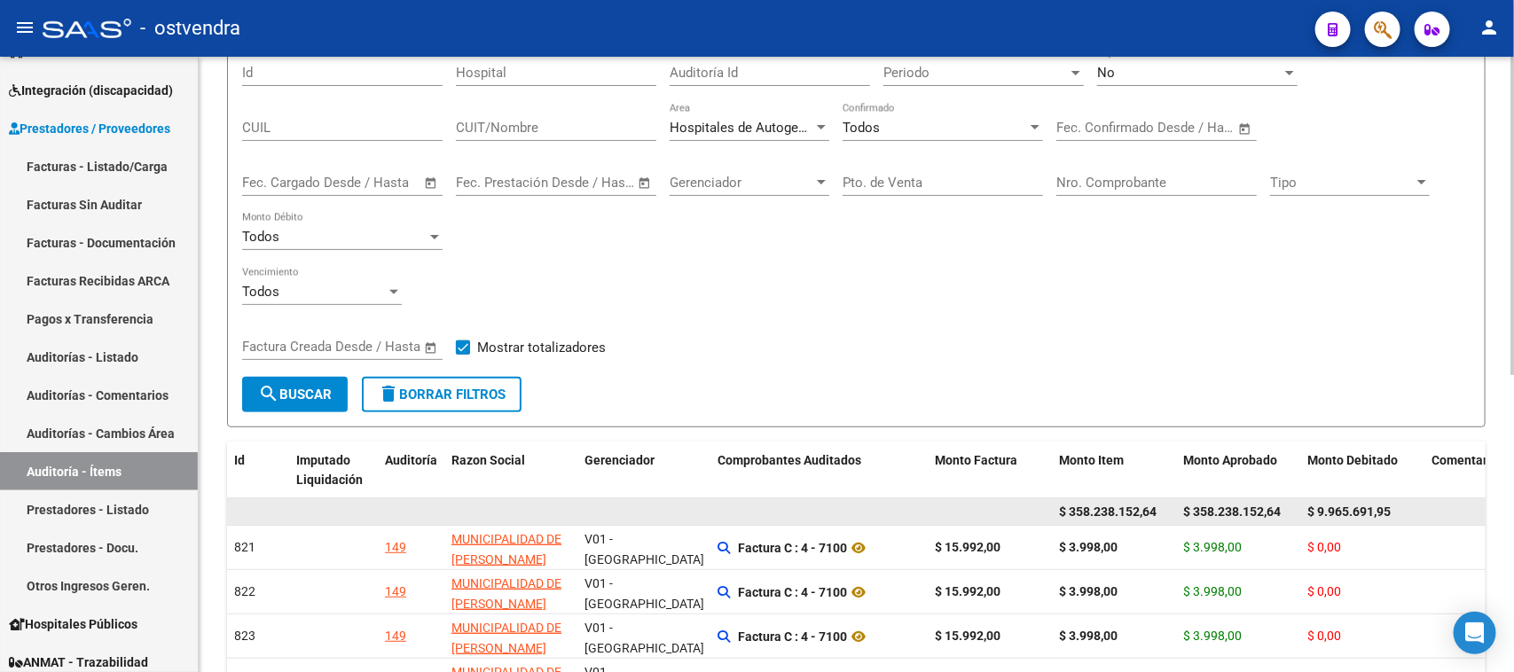
scroll to position [111, 0]
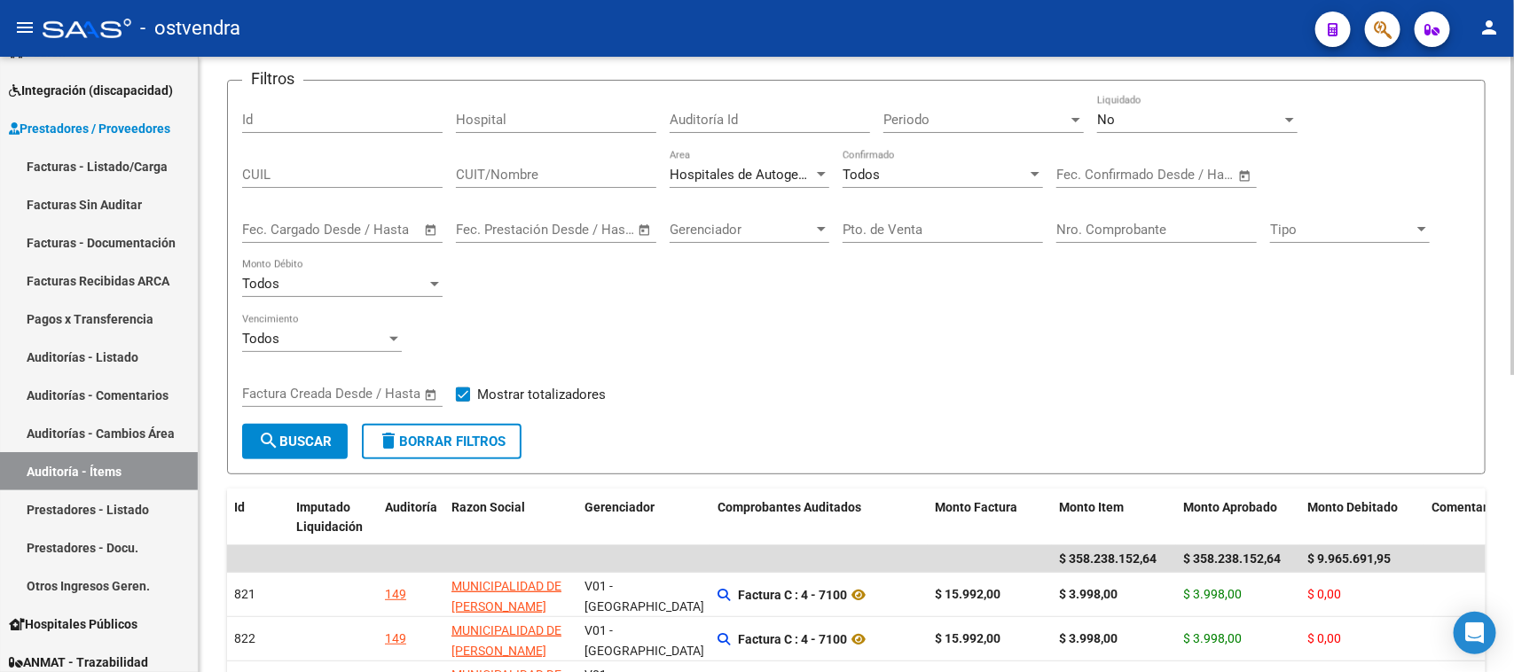
click at [906, 235] on input "Pto. de Venta" at bounding box center [943, 230] width 200 height 16
click at [905, 337] on div "Todos Vencimiento" at bounding box center [856, 341] width 1228 height 55
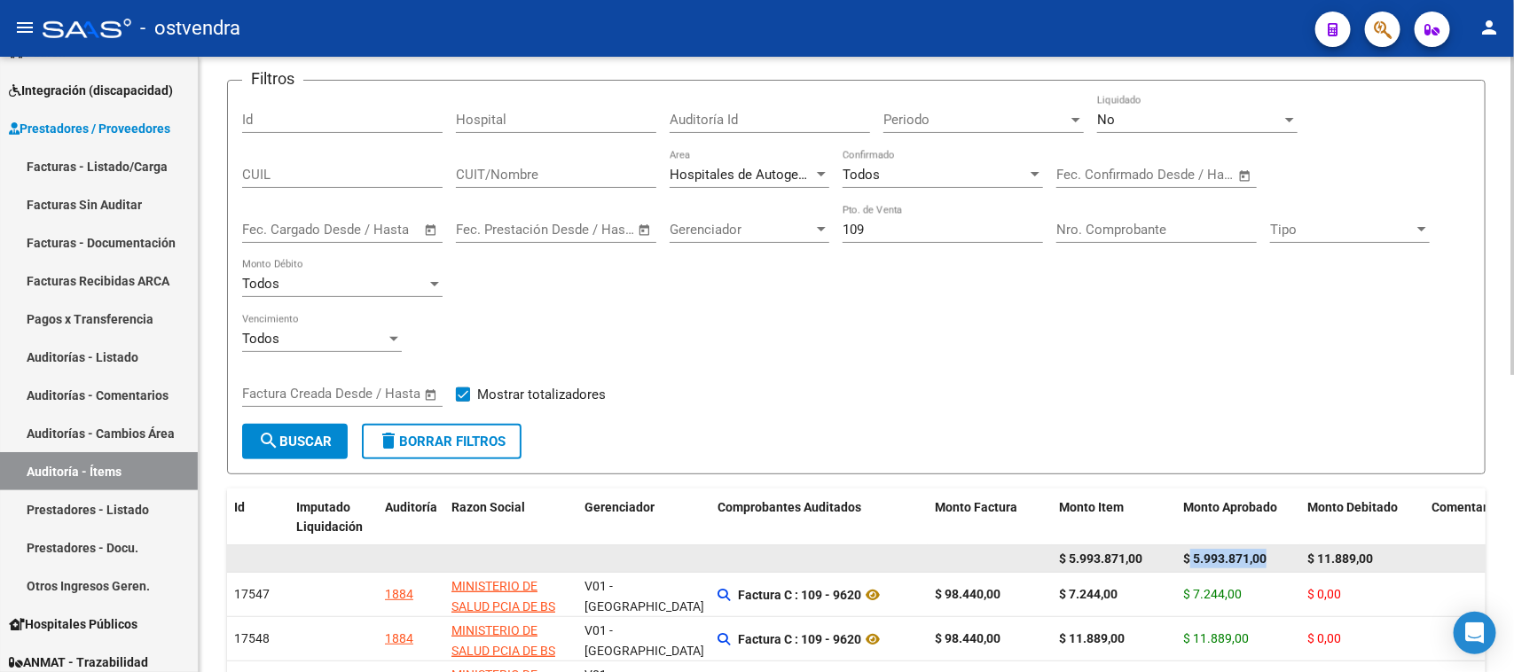
drag, startPoint x: 1188, startPoint y: 553, endPoint x: 1266, endPoint y: 550, distance: 78.1
click at [1266, 552] on span "$ 5.993.871,00" at bounding box center [1224, 559] width 83 height 14
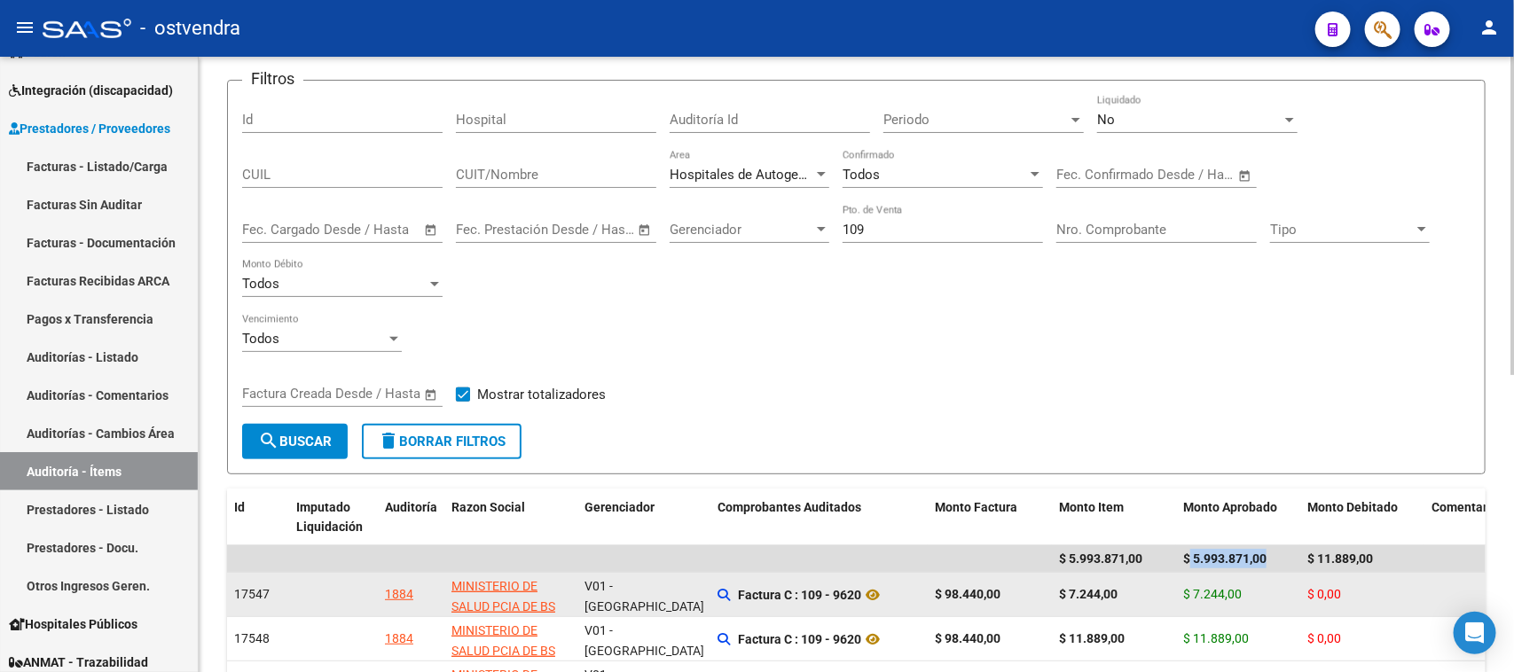
copy span "5.993.871,00"
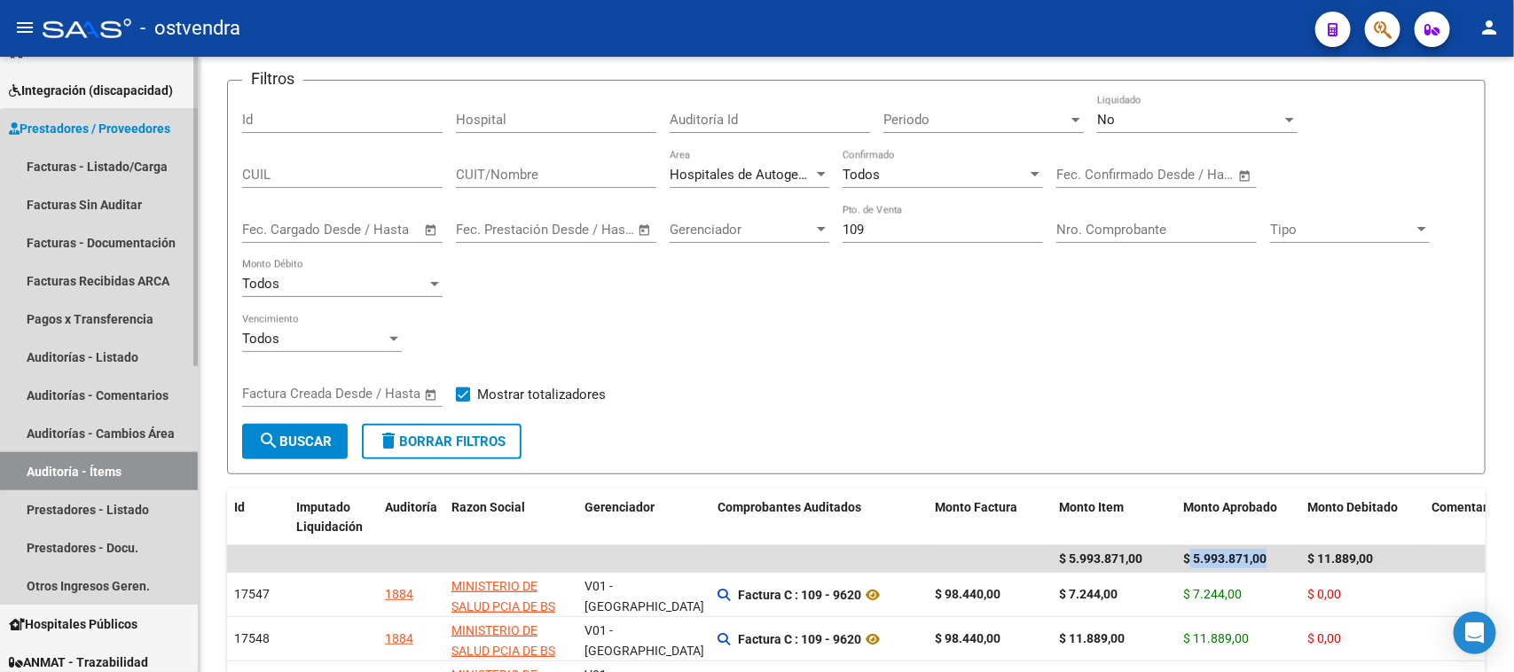
click at [155, 457] on link "Auditoría - Ítems" at bounding box center [99, 471] width 198 height 38
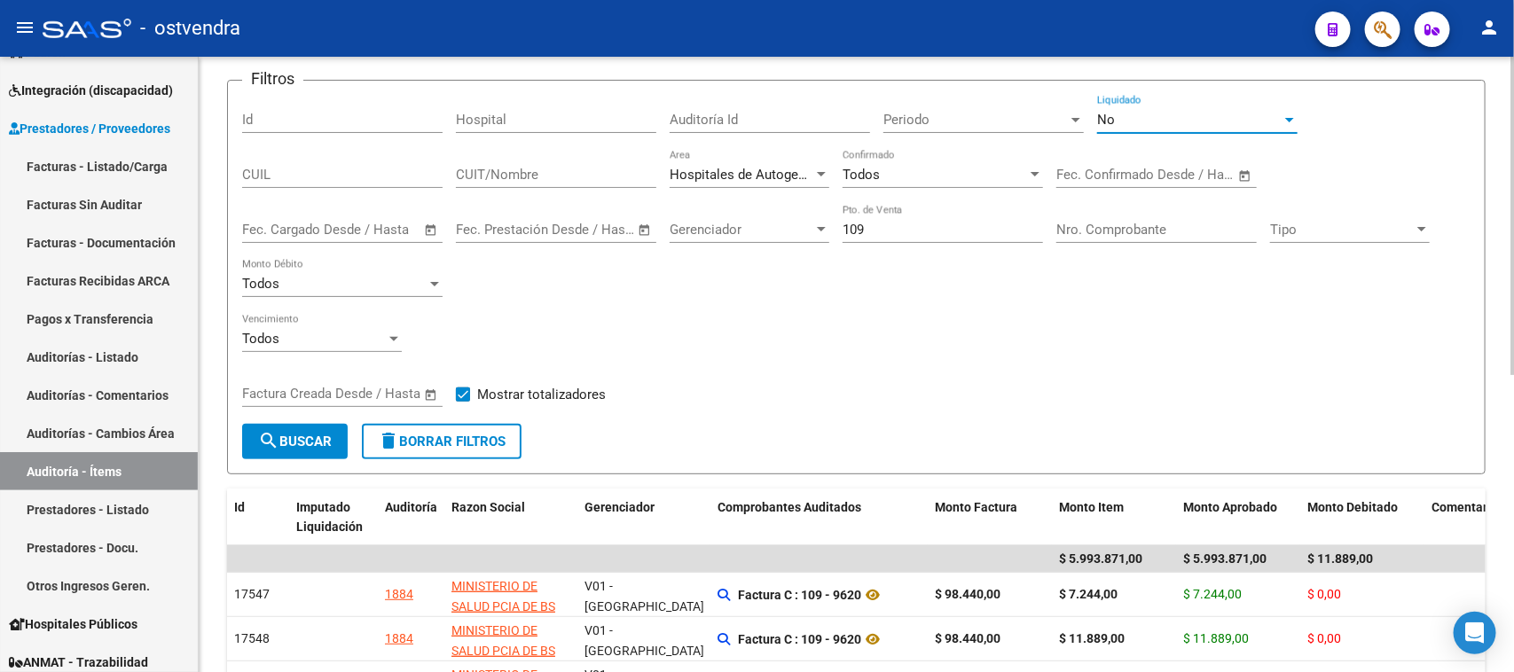
click at [1131, 116] on div "No" at bounding box center [1189, 120] width 184 height 16
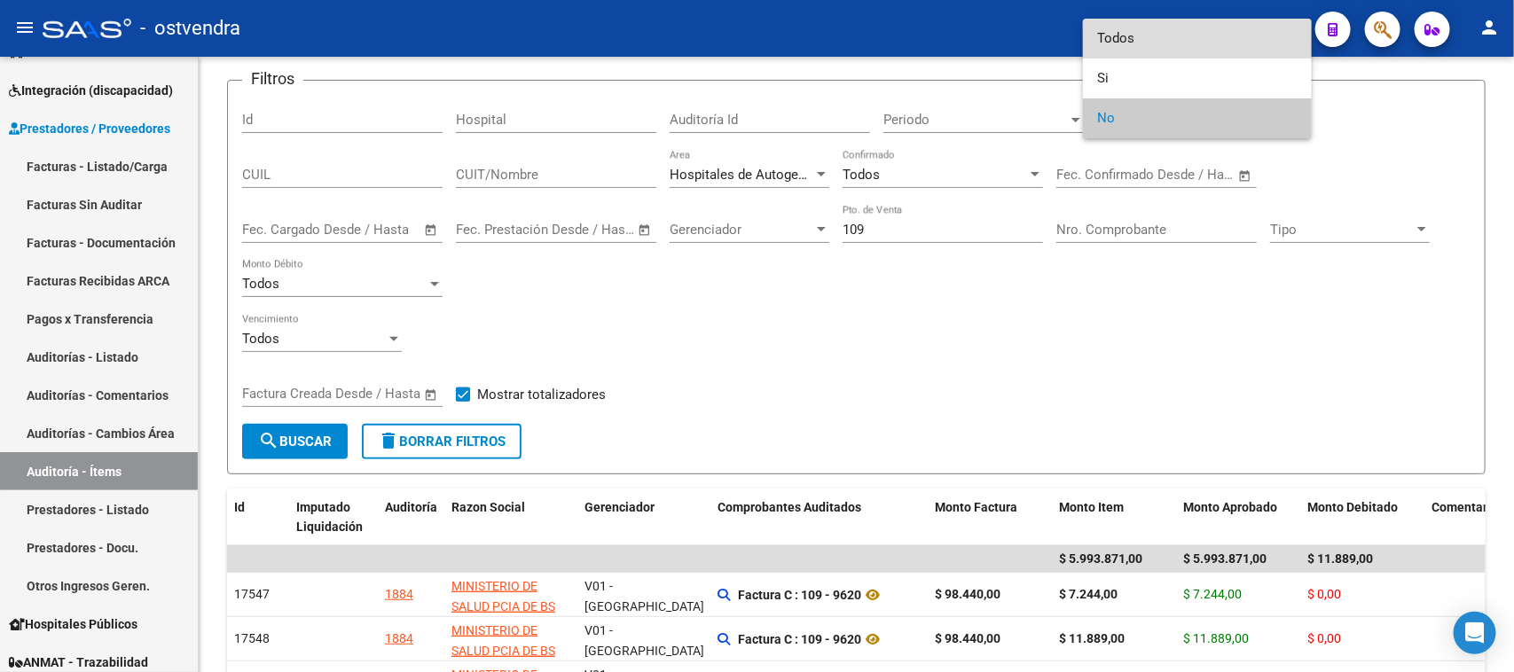
click at [1142, 40] on span "Todos" at bounding box center [1197, 39] width 200 height 40
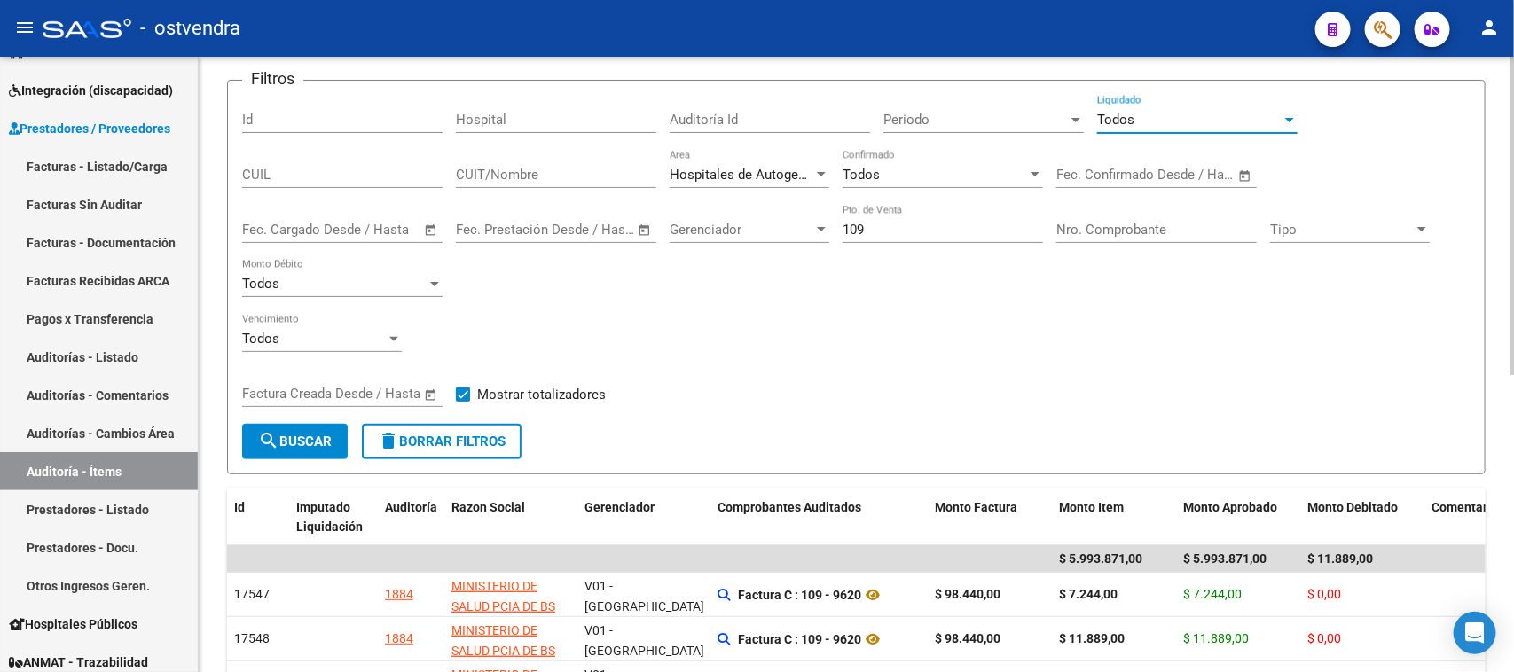
click at [787, 171] on span "Hospitales de Autogestión" at bounding box center [749, 175] width 159 height 16
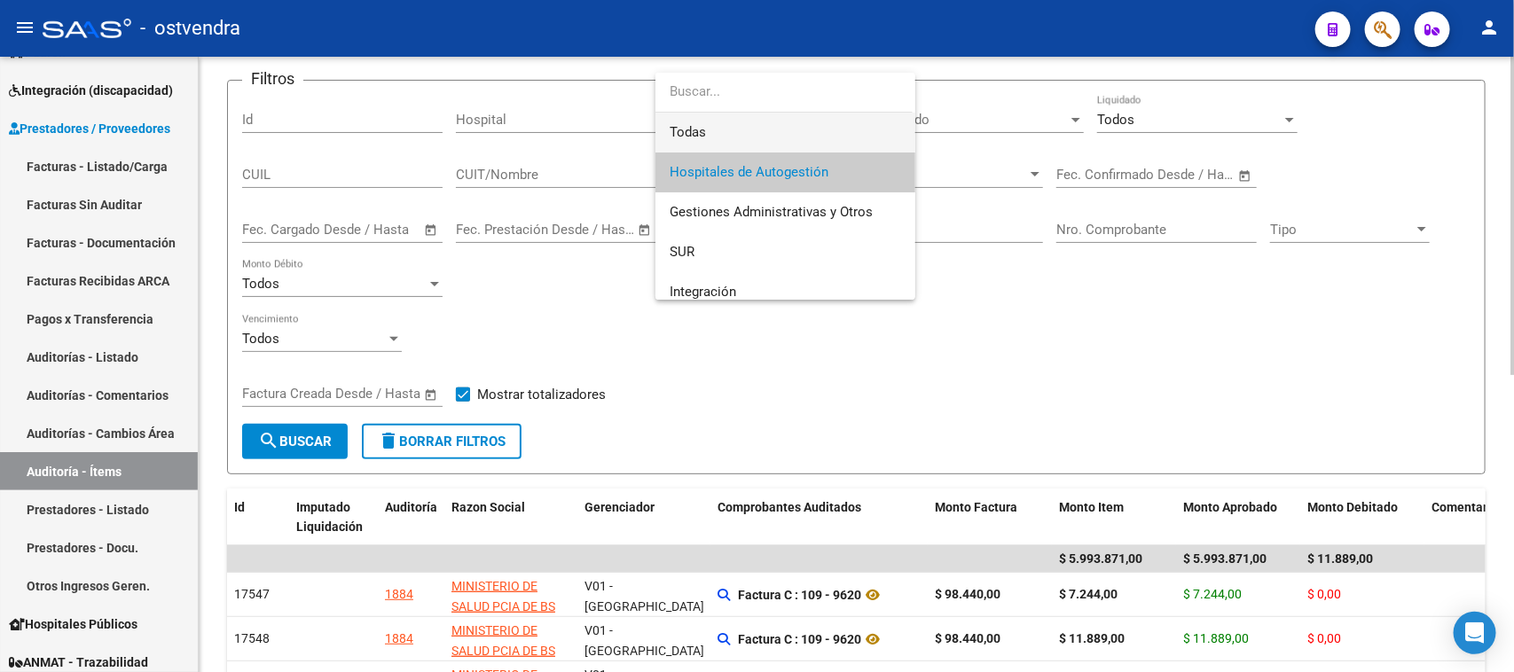
click at [786, 130] on span "Todas" at bounding box center [785, 133] width 231 height 40
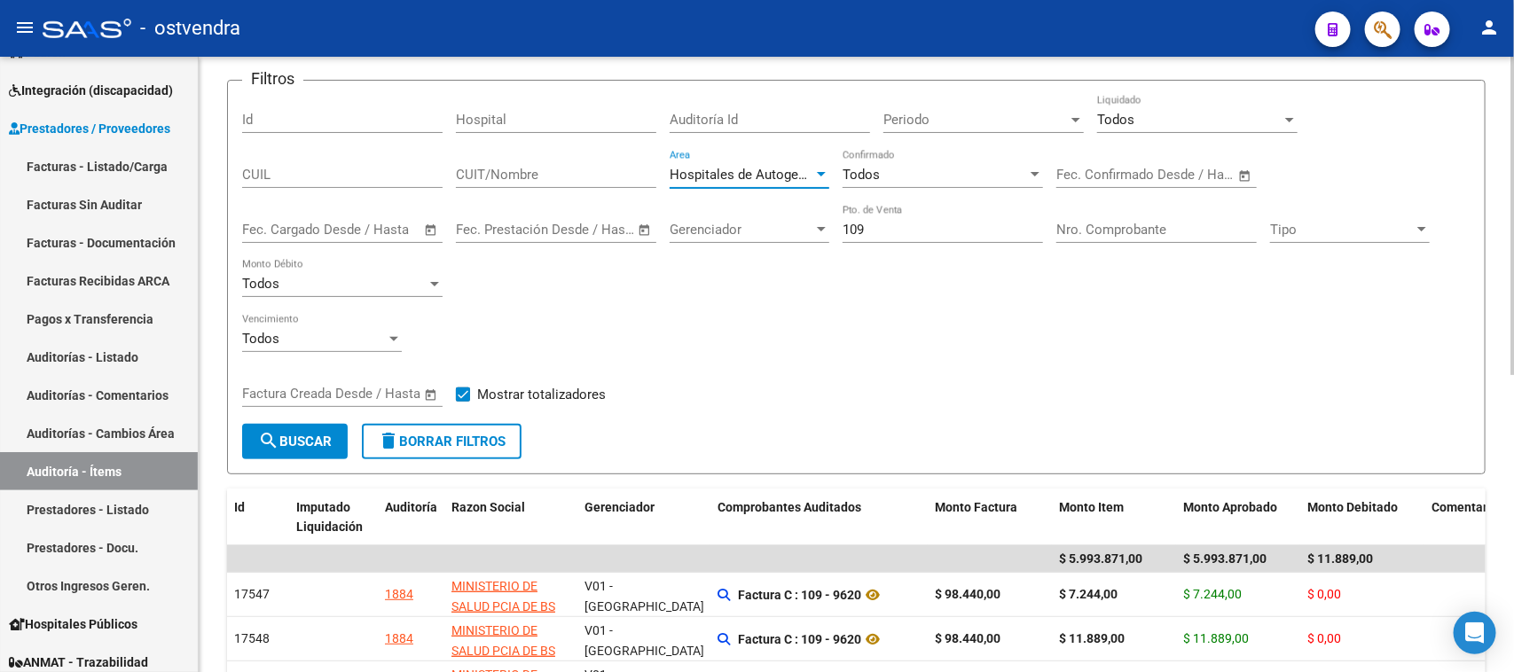
click at [786, 130] on div "Auditoría Id" at bounding box center [770, 114] width 200 height 38
click at [912, 228] on input "109" at bounding box center [943, 230] width 200 height 16
type input "1"
click at [1087, 226] on input "Nro. Comprobante" at bounding box center [1156, 230] width 200 height 16
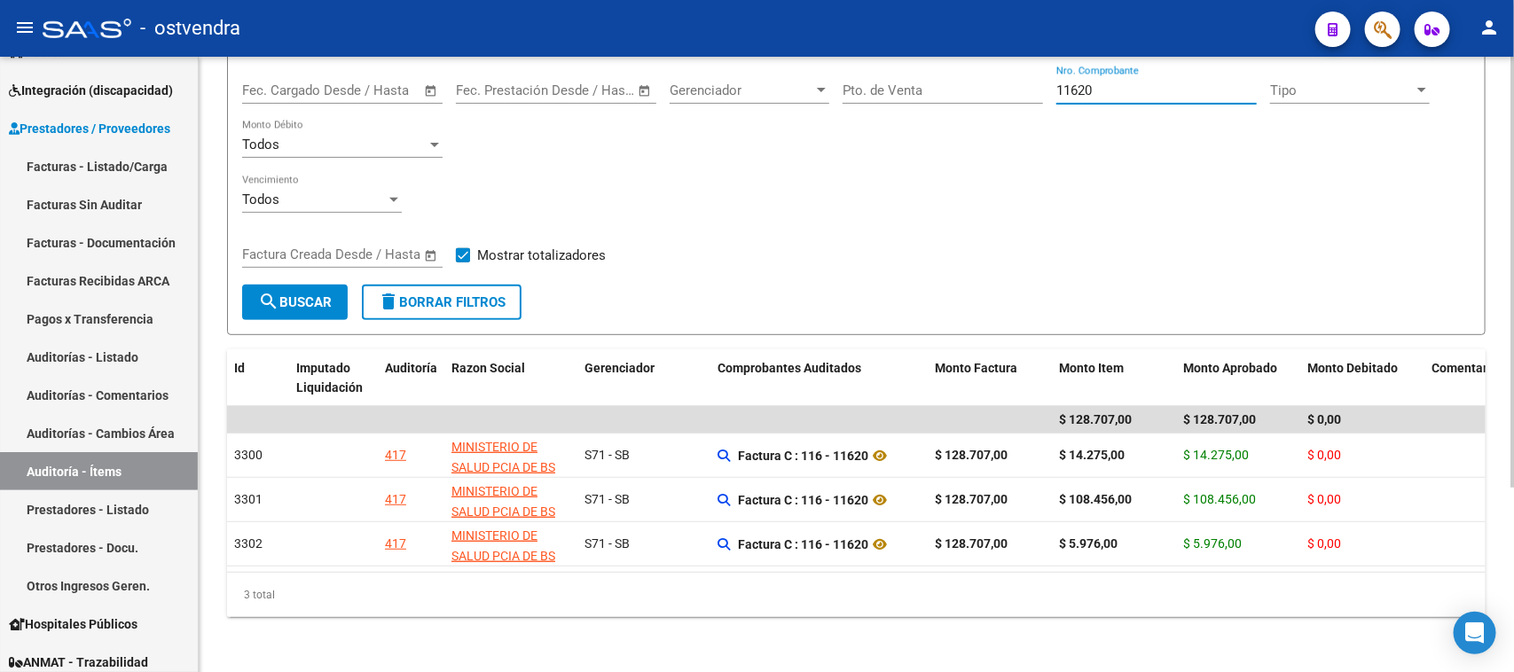
scroll to position [264, 0]
click at [897, 235] on div "Filtros Id Hospital Auditoría Id Periodo Periodo Todos Liquidado CUIL CUIT/Nomb…" at bounding box center [856, 118] width 1228 height 329
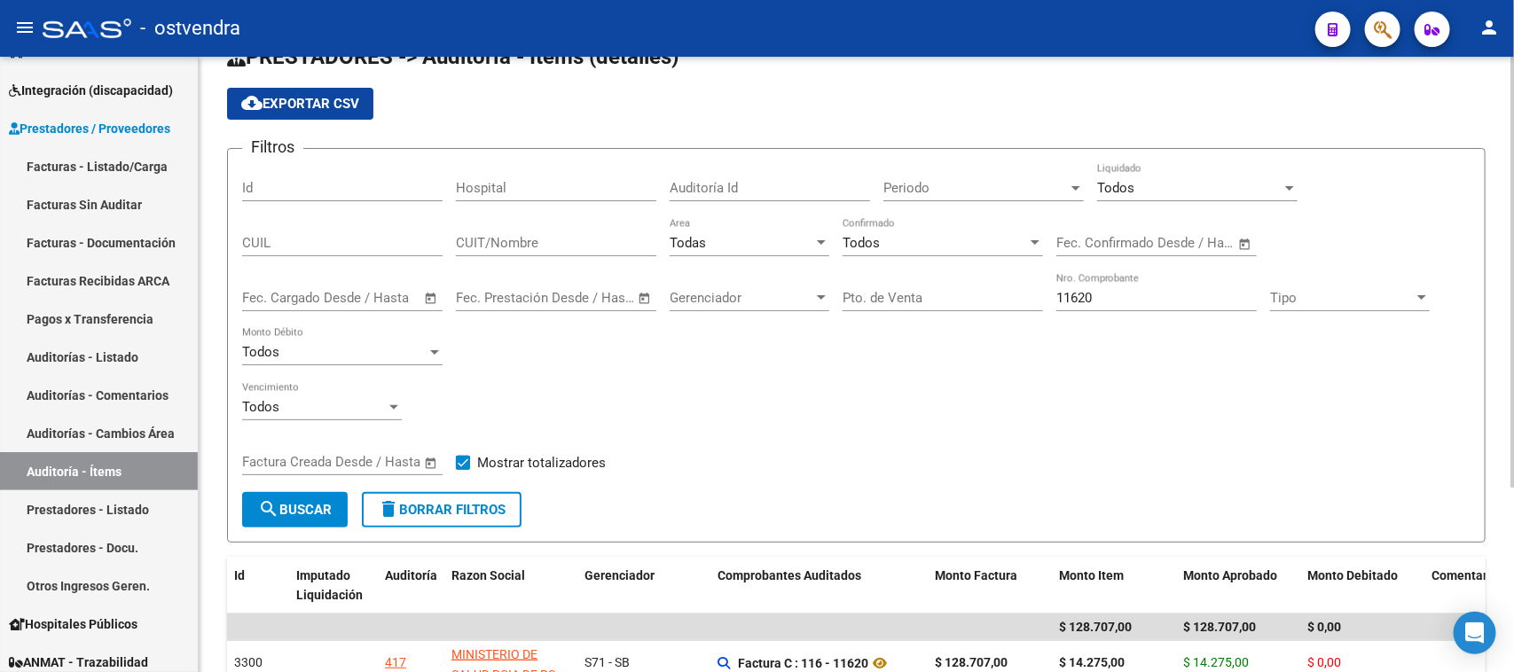
scroll to position [153, 0]
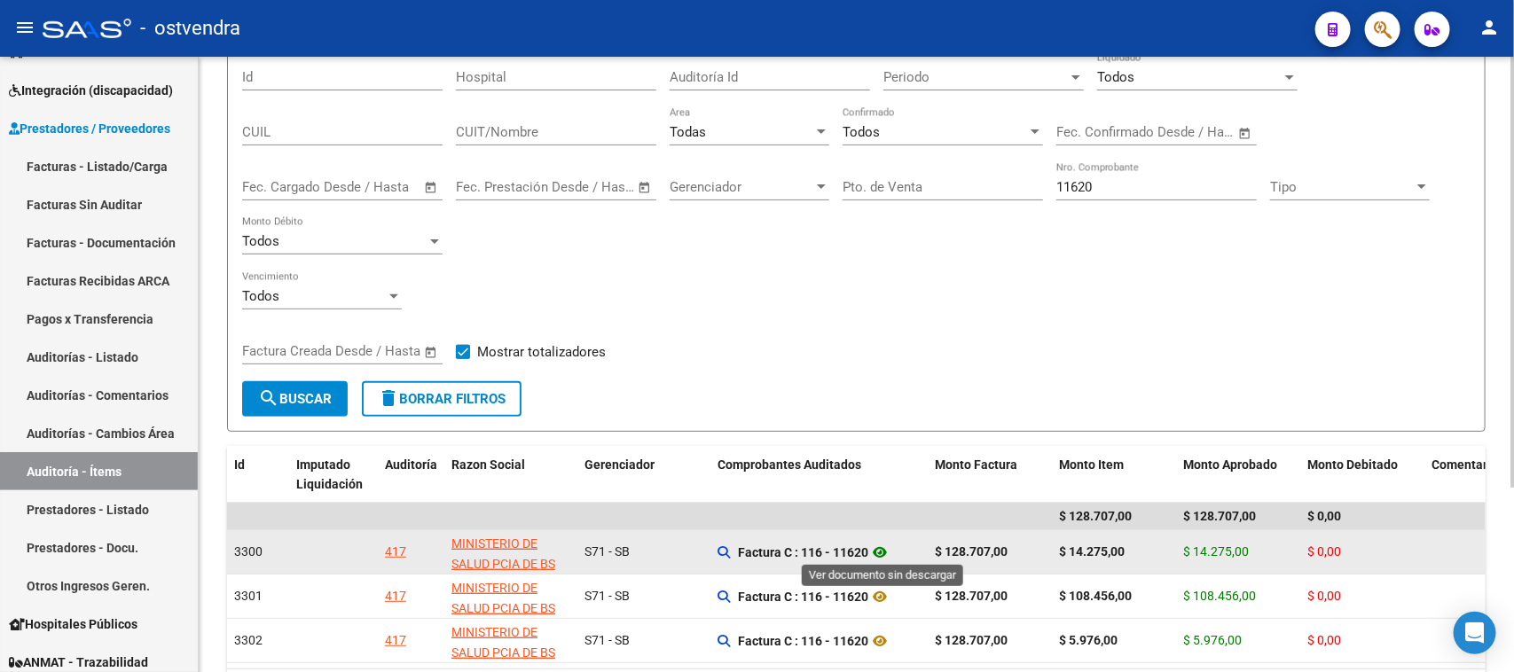
click at [881, 548] on icon at bounding box center [879, 552] width 23 height 21
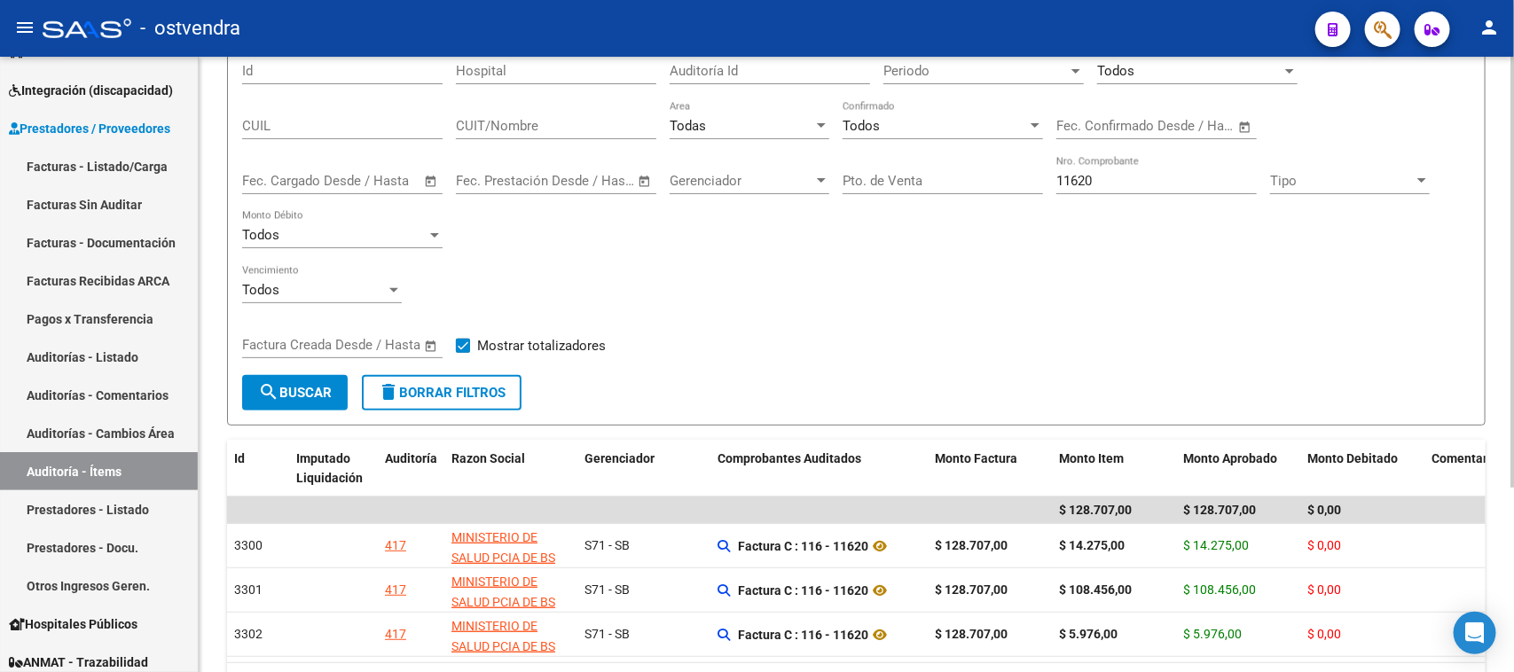
scroll to position [0, 0]
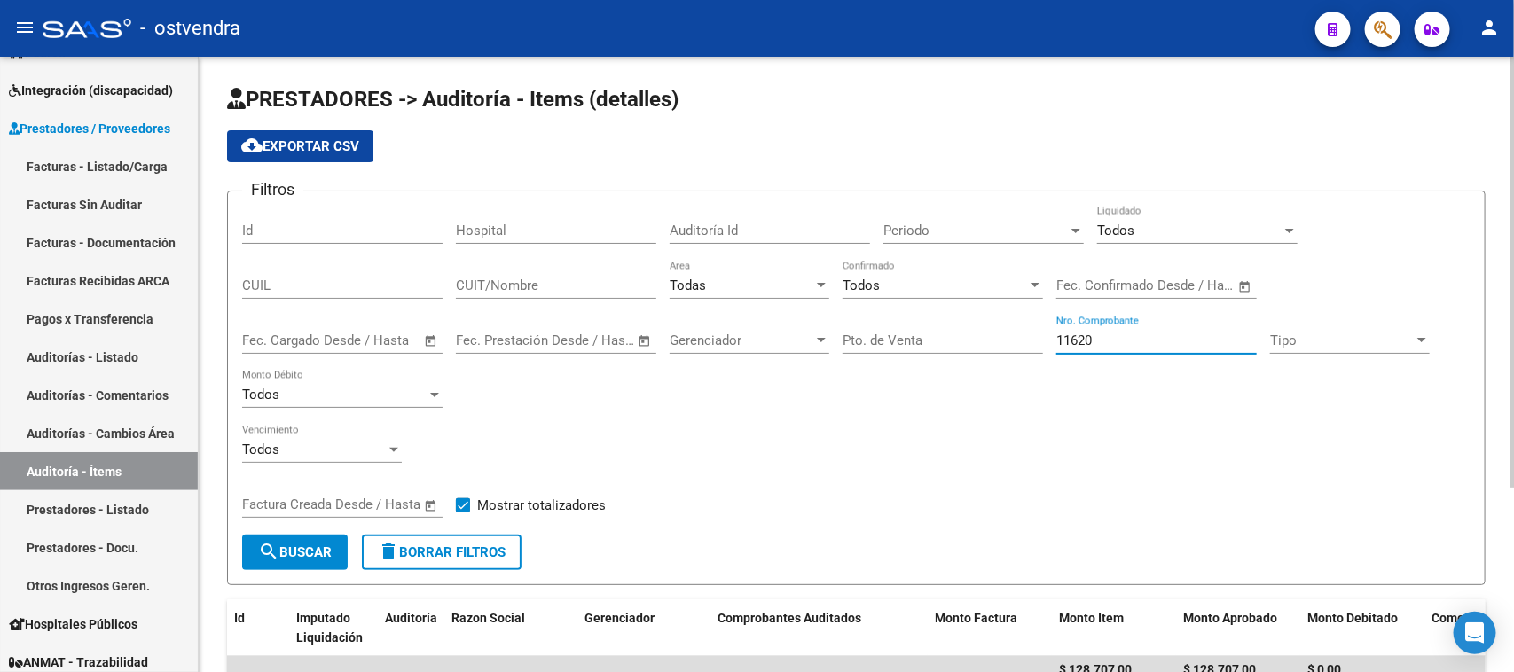
drag, startPoint x: 1133, startPoint y: 344, endPoint x: 1051, endPoint y: 347, distance: 81.6
click at [1051, 347] on div "Filtros Id Hospital Auditoría Id Periodo Periodo Todos Liquidado CUIL CUIT/Nomb…" at bounding box center [856, 370] width 1228 height 329
click at [288, 547] on span "search Buscar" at bounding box center [295, 553] width 74 height 16
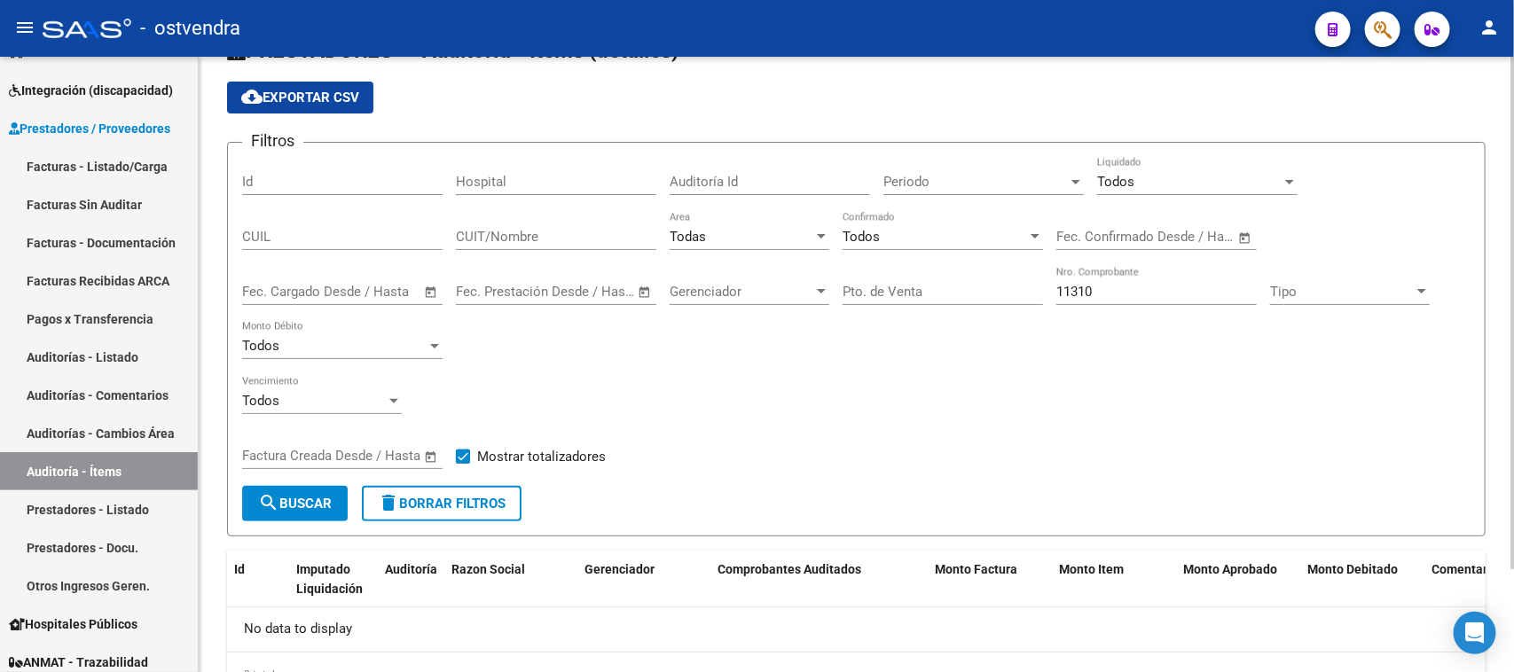
scroll to position [14, 0]
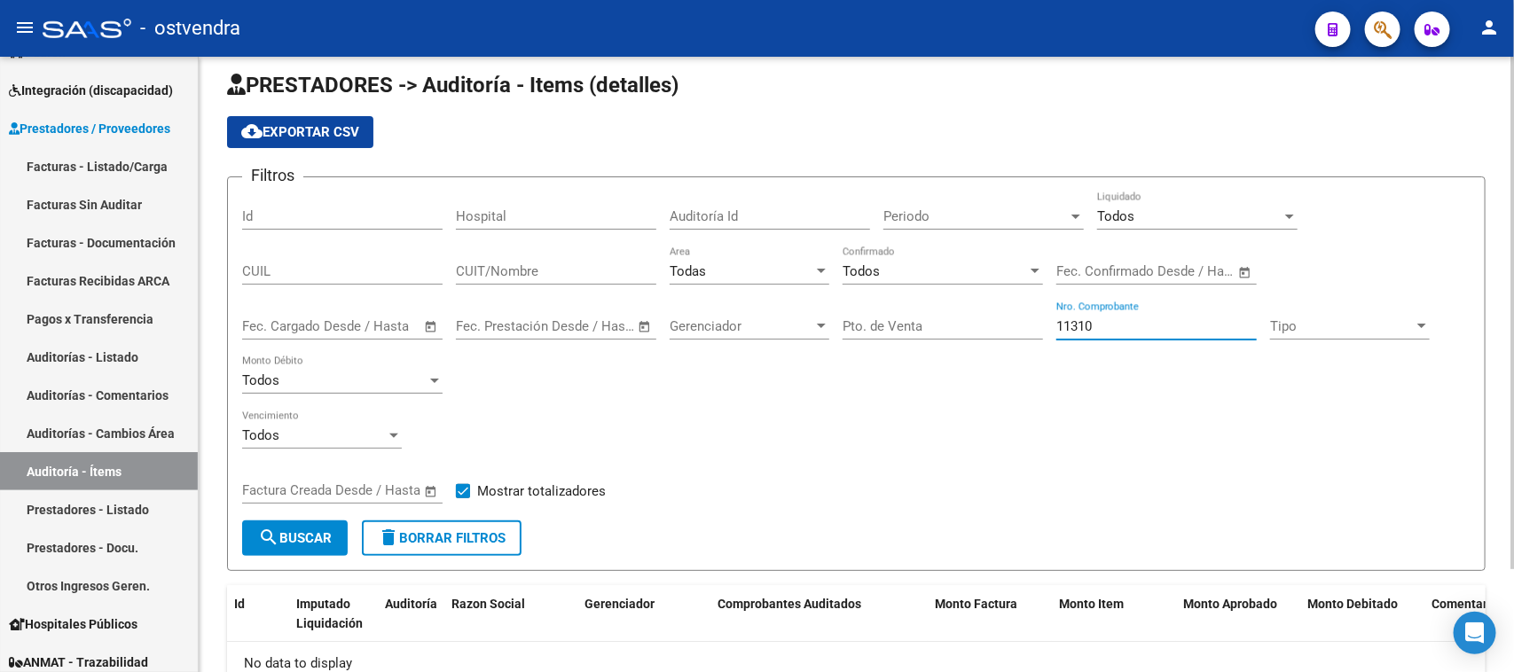
drag, startPoint x: 1110, startPoint y: 330, endPoint x: 1021, endPoint y: 324, distance: 89.8
click at [1021, 324] on div "Filtros Id Hospital Auditoría Id Periodo Periodo Todos Liquidado CUIL CUIT/Nomb…" at bounding box center [856, 356] width 1228 height 329
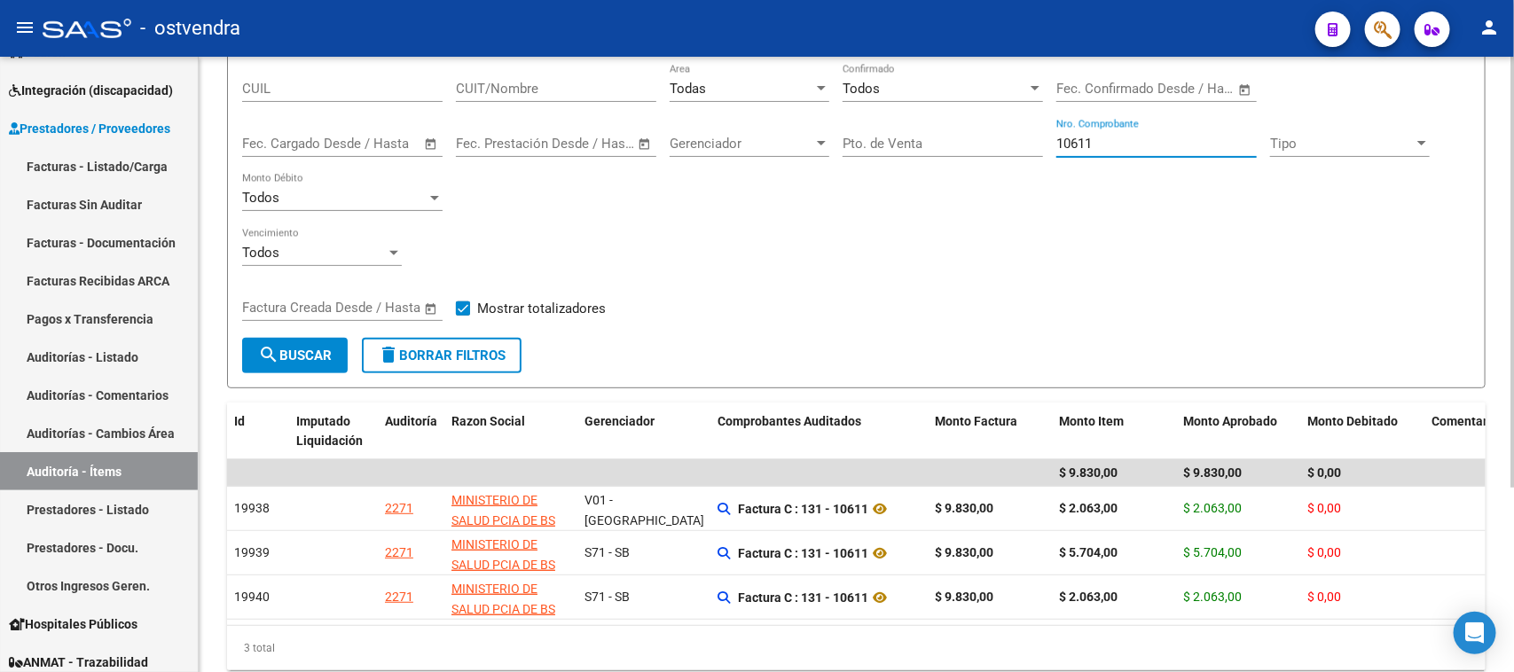
scroll to position [236, 0]
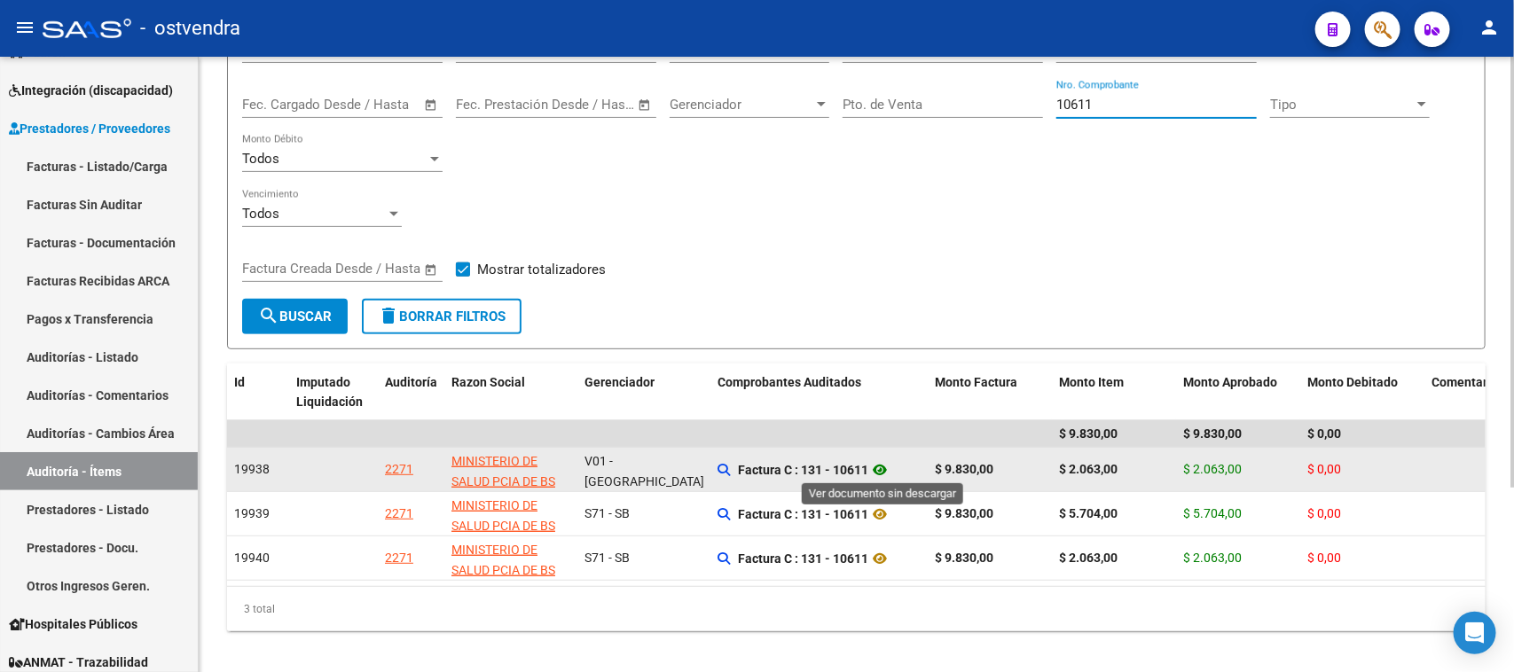
type input "10611"
click at [884, 466] on icon at bounding box center [879, 469] width 23 height 21
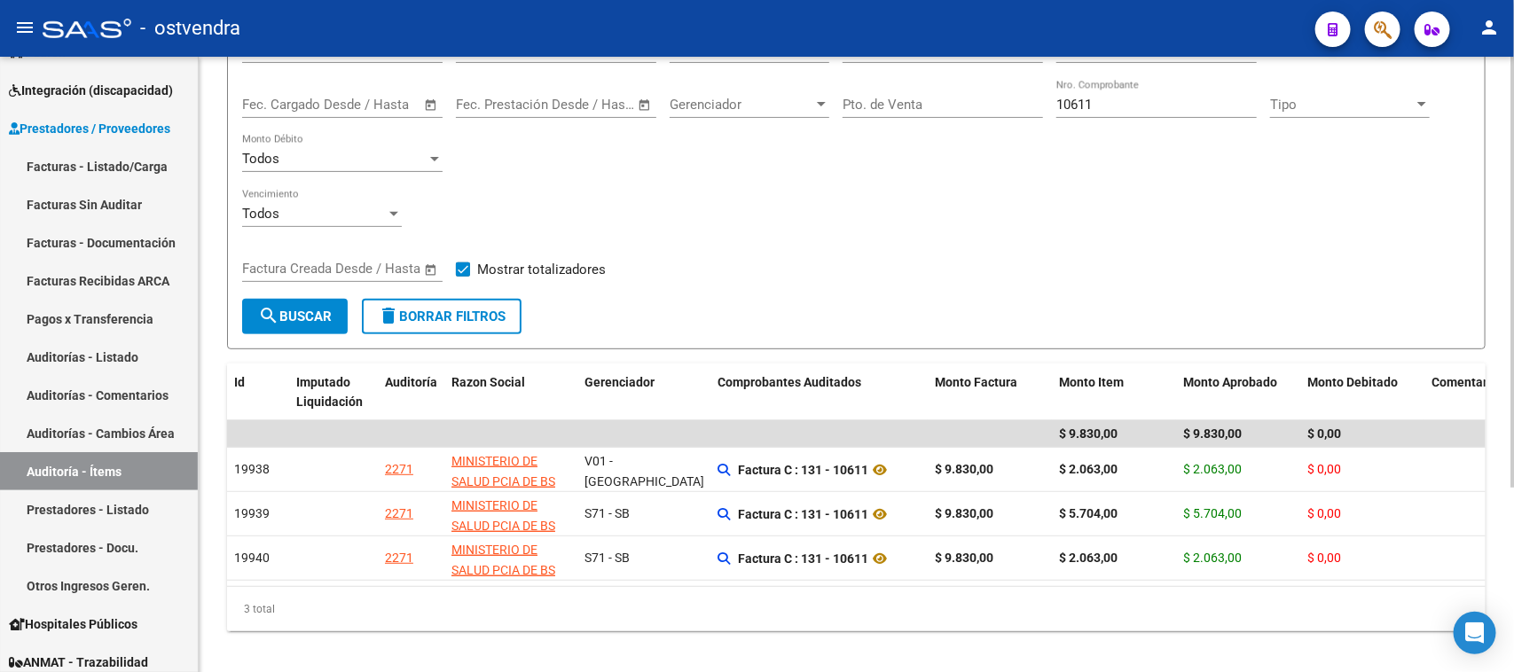
scroll to position [0, 0]
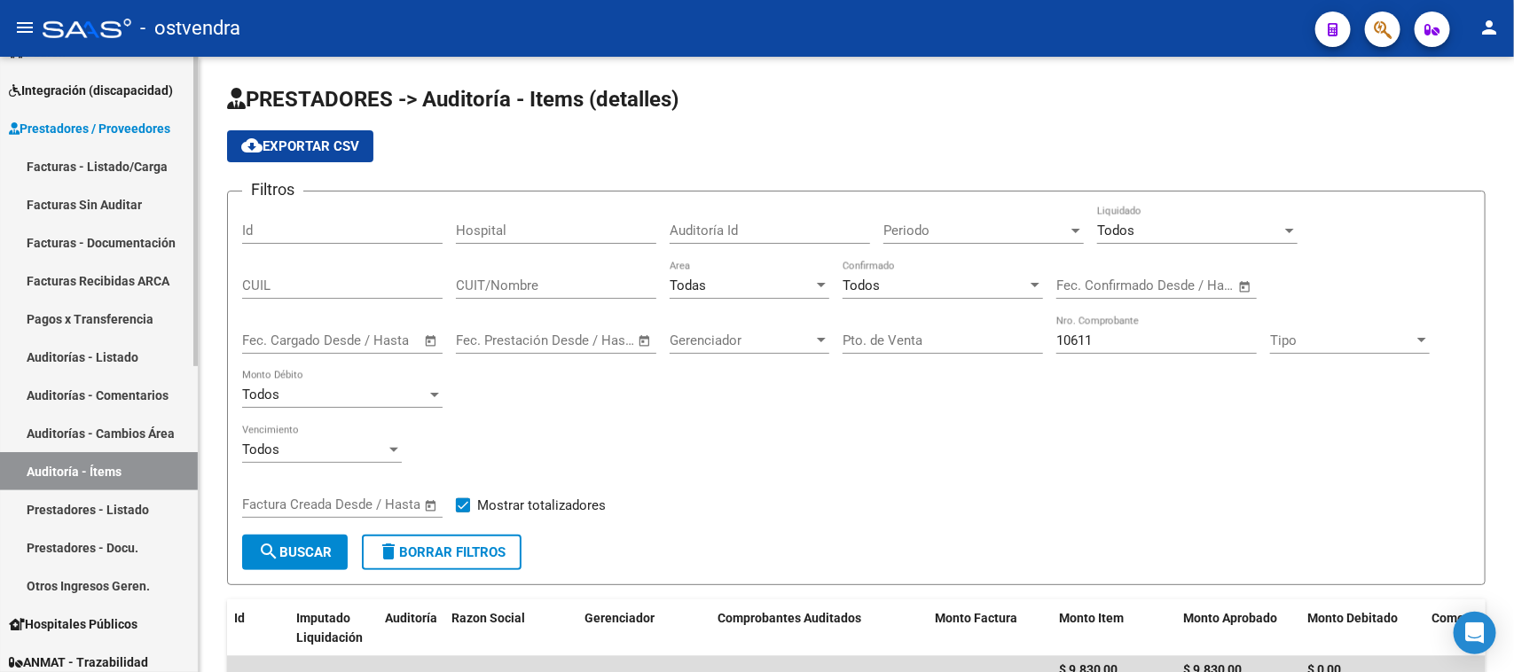
click at [126, 475] on link "Auditoría - Ítems" at bounding box center [99, 471] width 198 height 38
drag, startPoint x: 1109, startPoint y: 339, endPoint x: 968, endPoint y: 321, distance: 142.1
click at [968, 321] on div "Filtros Id Hospital Auditoría Id Periodo Periodo Todos Liquidado CUIL CUIT/Nomb…" at bounding box center [856, 370] width 1228 height 329
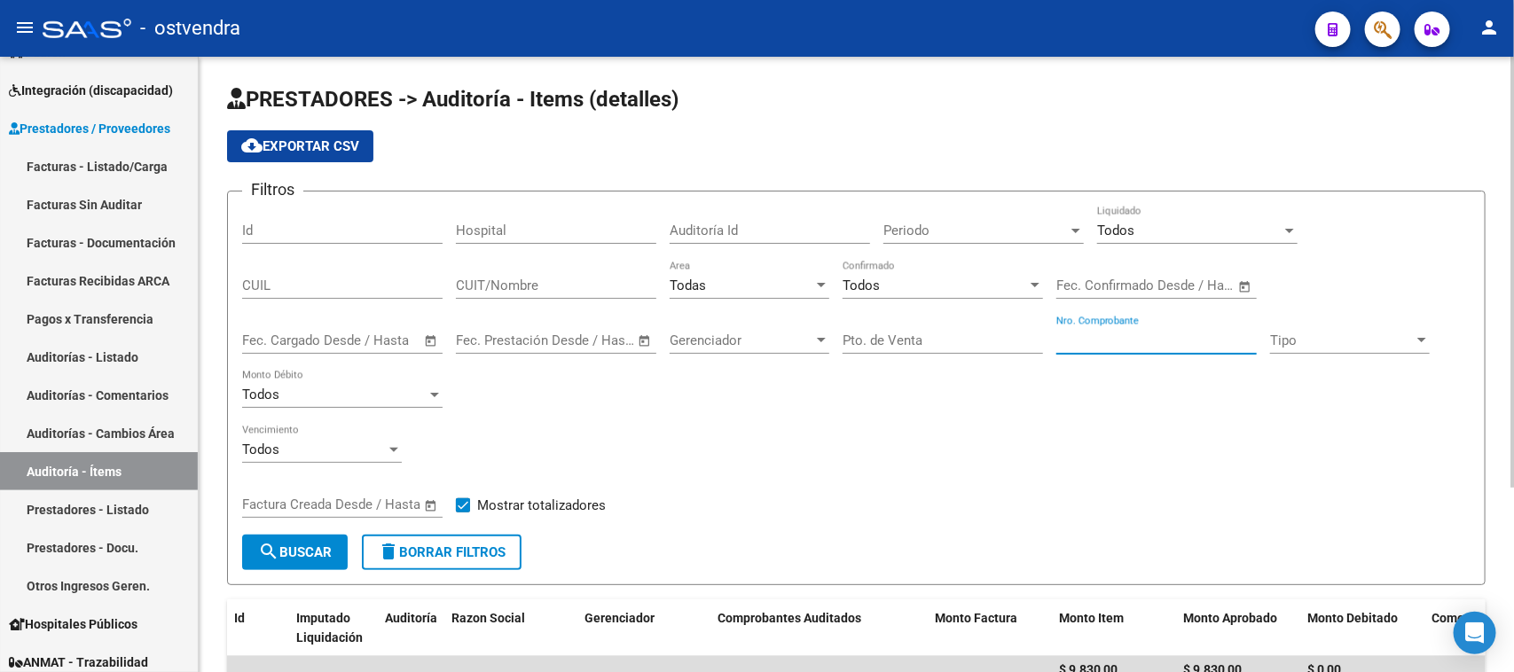
click at [958, 340] on input "Pto. de Venta" at bounding box center [943, 341] width 200 height 16
type input "131"
click at [1266, 233] on div "Todos" at bounding box center [1189, 231] width 184 height 16
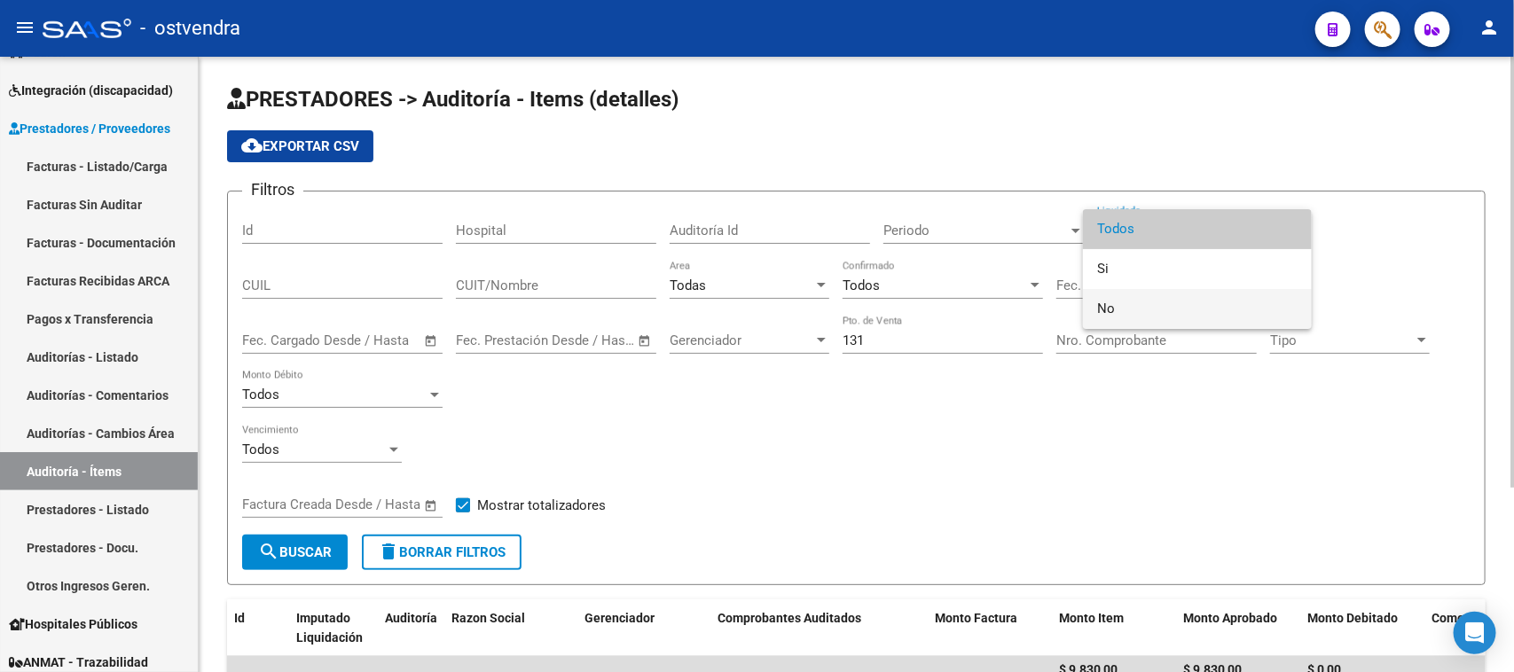
drag, startPoint x: 1123, startPoint y: 308, endPoint x: 1009, endPoint y: 355, distance: 122.9
click at [1122, 309] on span "No" at bounding box center [1197, 309] width 200 height 40
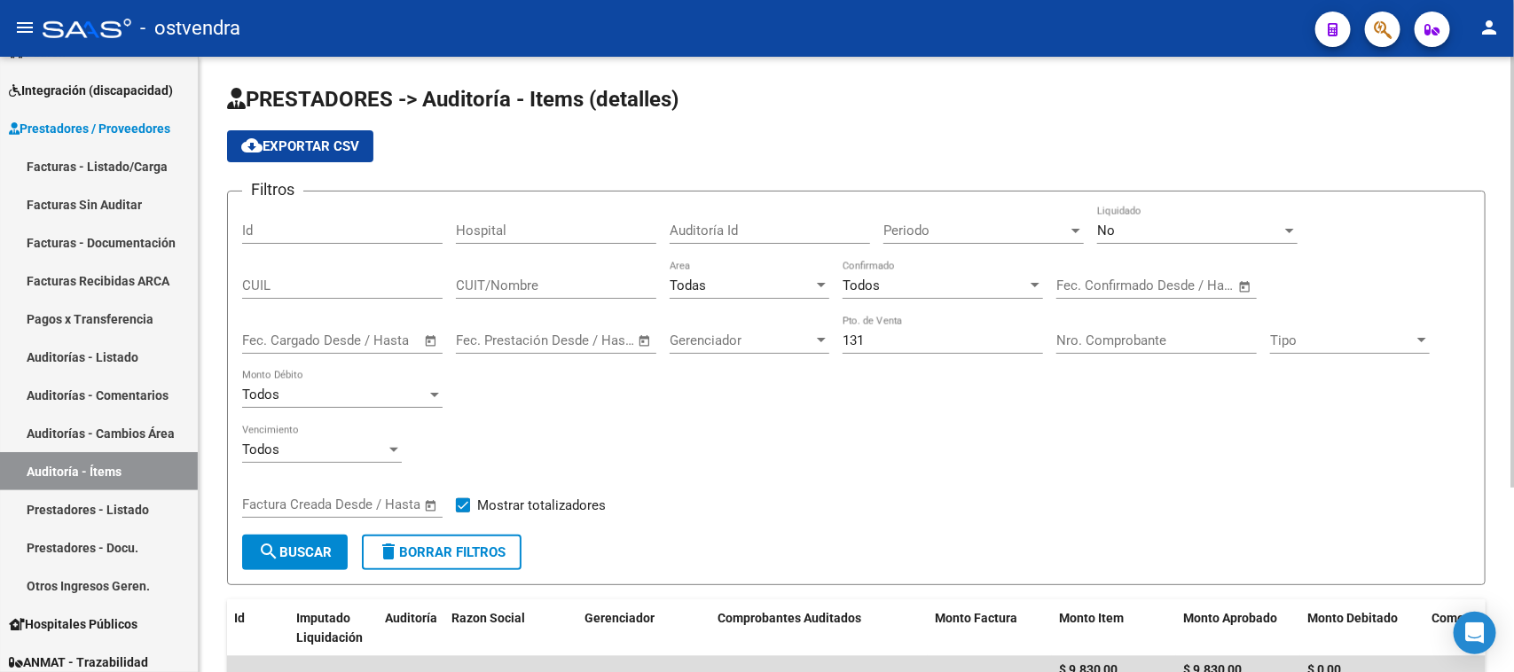
click at [821, 419] on div "Filtros Id Hospital Auditoría Id Periodo Periodo No Liquidado CUIL CUIT/Nombre …" at bounding box center [856, 370] width 1228 height 329
click at [316, 547] on span "search Buscar" at bounding box center [295, 553] width 74 height 16
click at [767, 281] on div "Todas" at bounding box center [742, 286] width 144 height 16
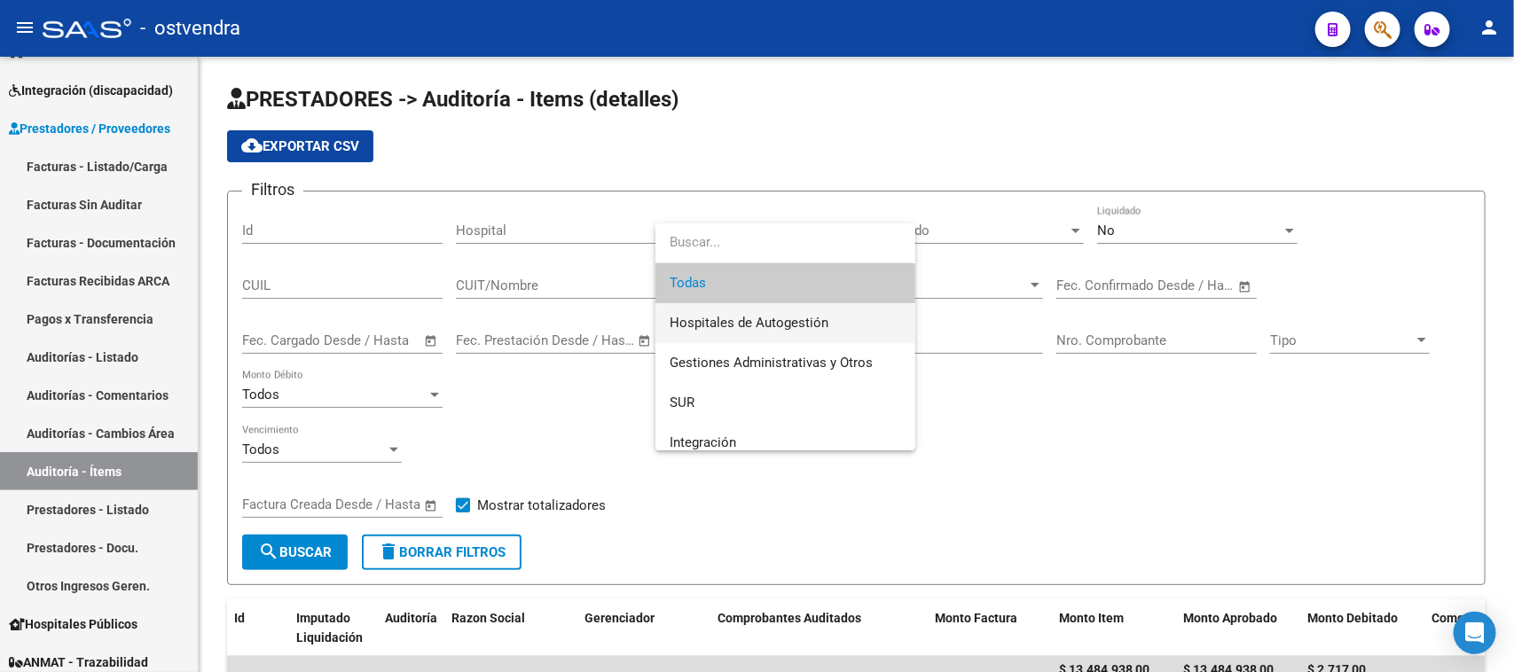
click at [749, 325] on span "Hospitales de Autogestión" at bounding box center [749, 323] width 159 height 16
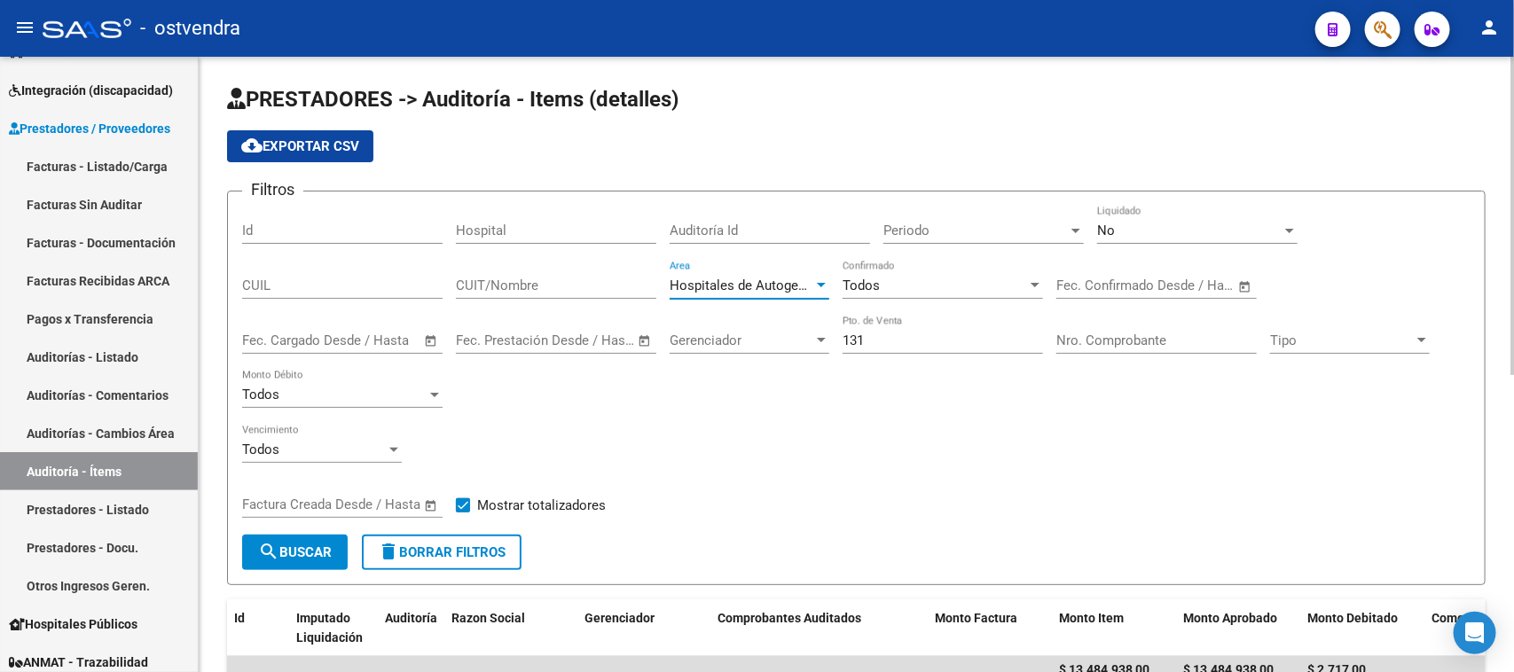
click at [294, 545] on span "search Buscar" at bounding box center [295, 553] width 74 height 16
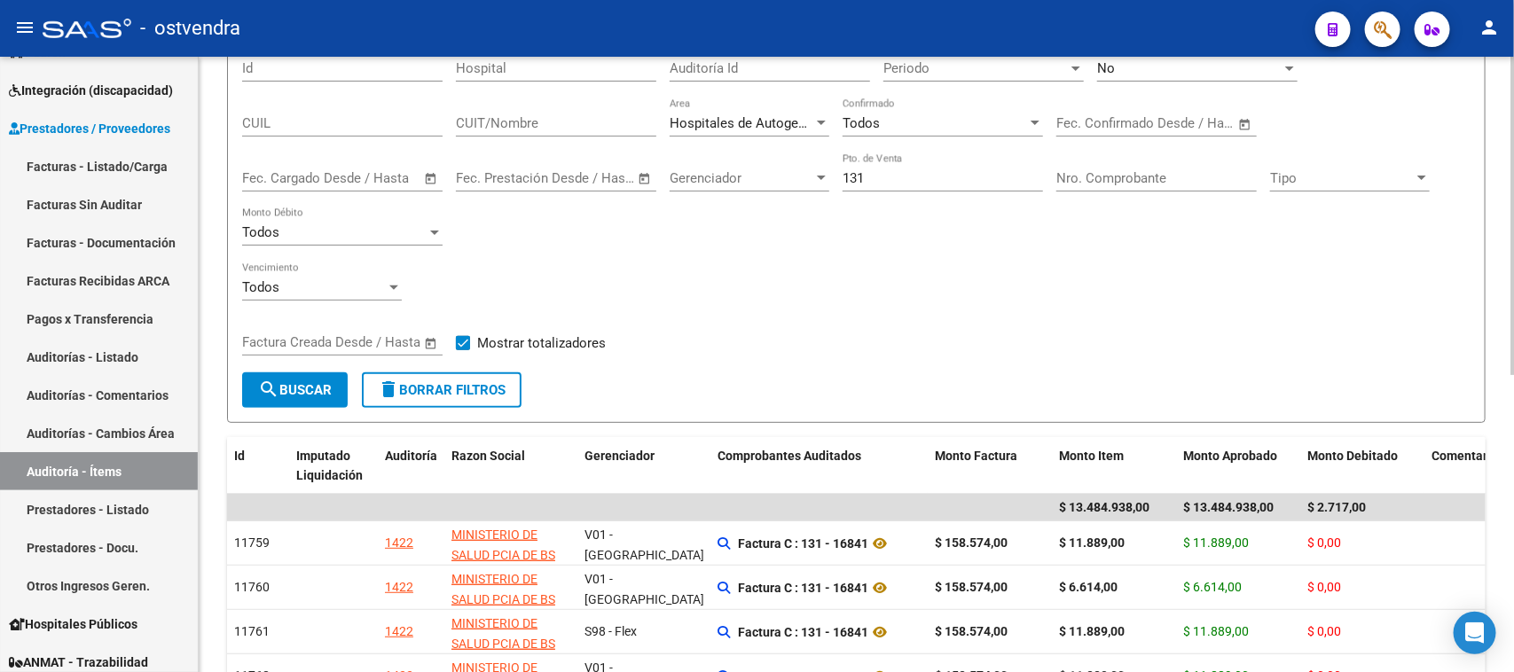
scroll to position [111, 0]
